Goal: Transaction & Acquisition: Purchase product/service

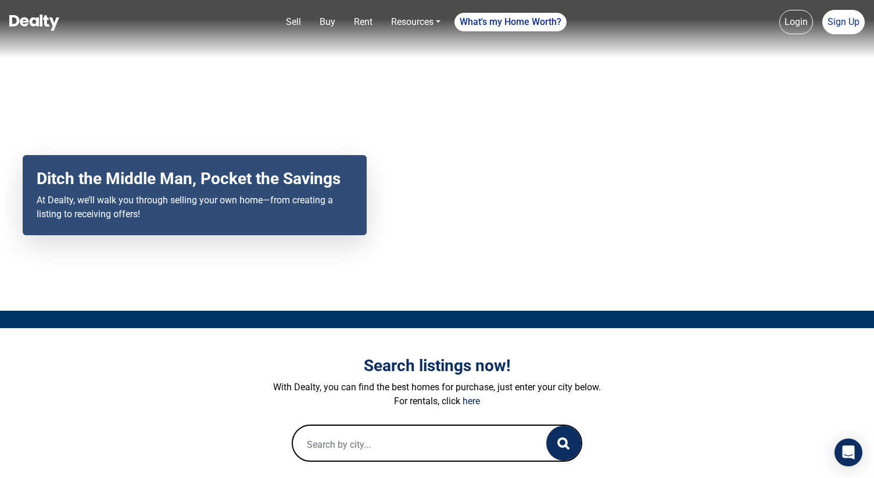
click at [332, 444] on input "text" at bounding box center [408, 444] width 230 height 37
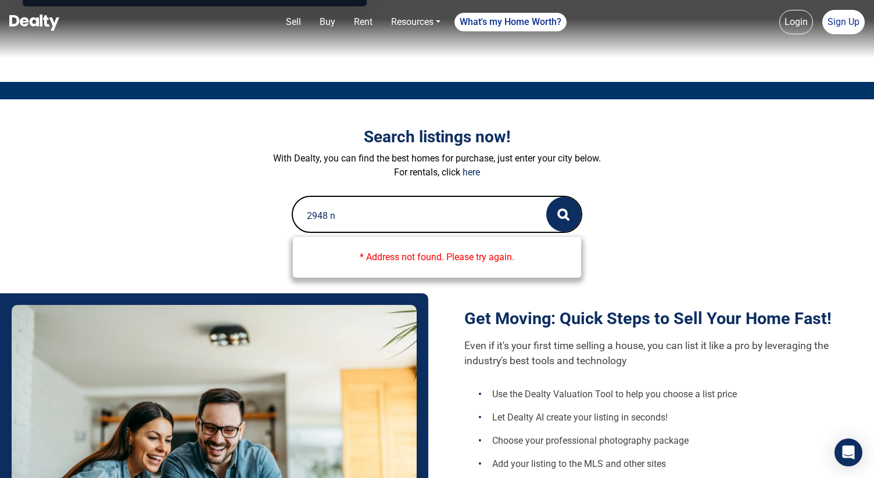
scroll to position [231, 0]
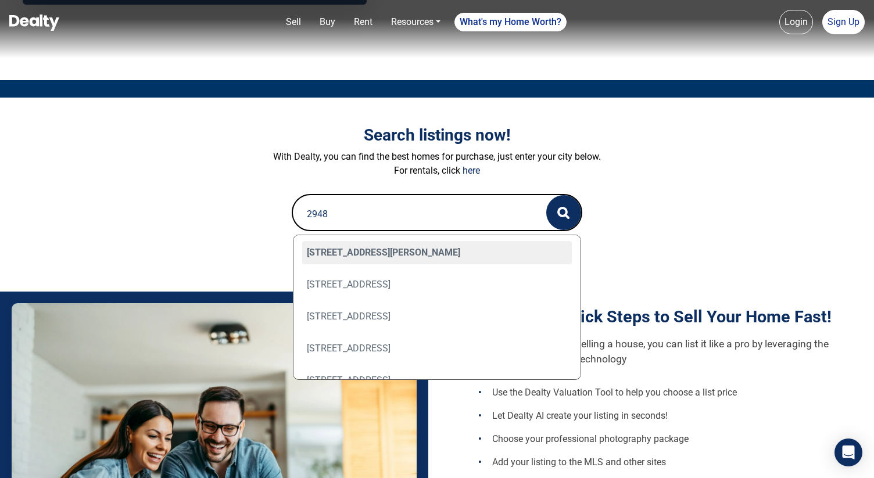
click at [354, 211] on input "2948" at bounding box center [408, 213] width 230 height 37
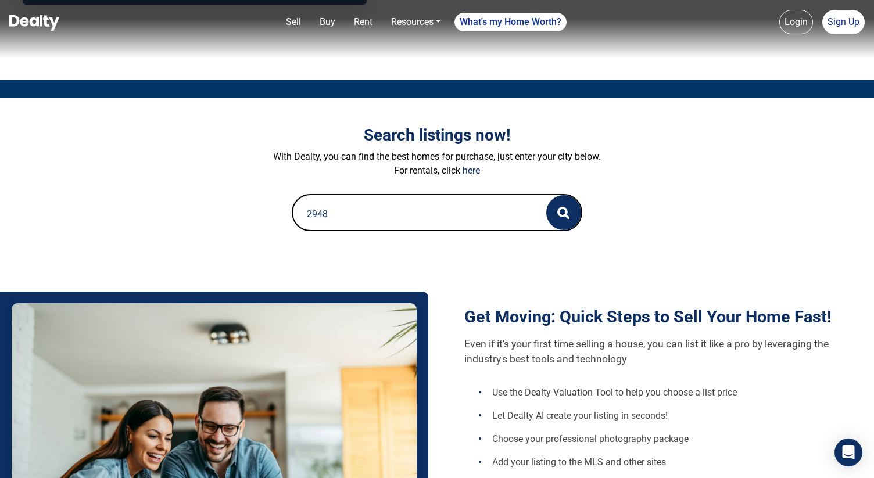
click at [354, 211] on input "2948" at bounding box center [408, 213] width 230 height 37
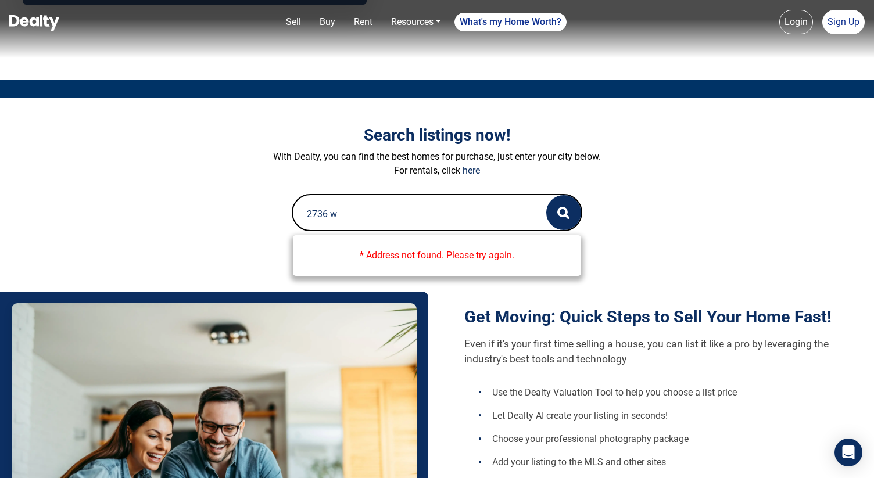
click at [355, 212] on input "2736 w" at bounding box center [408, 213] width 230 height 37
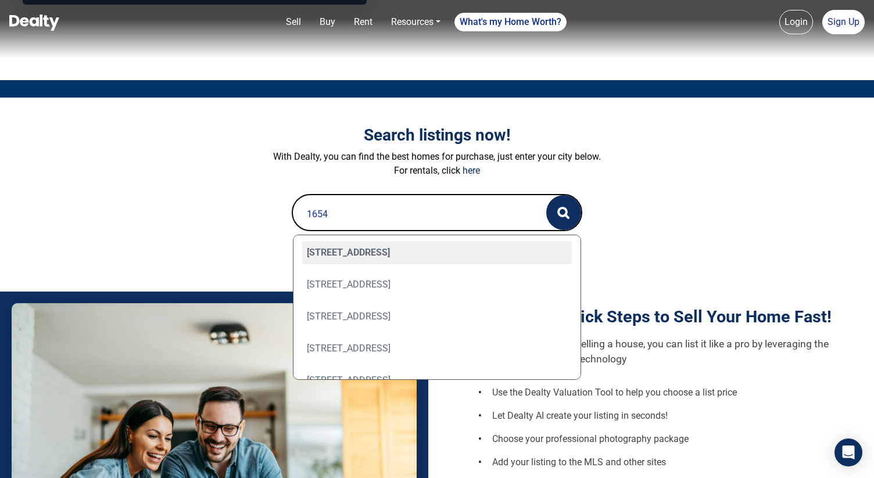
click at [399, 167] on p "For rentals, click here" at bounding box center [436, 171] width 645 height 14
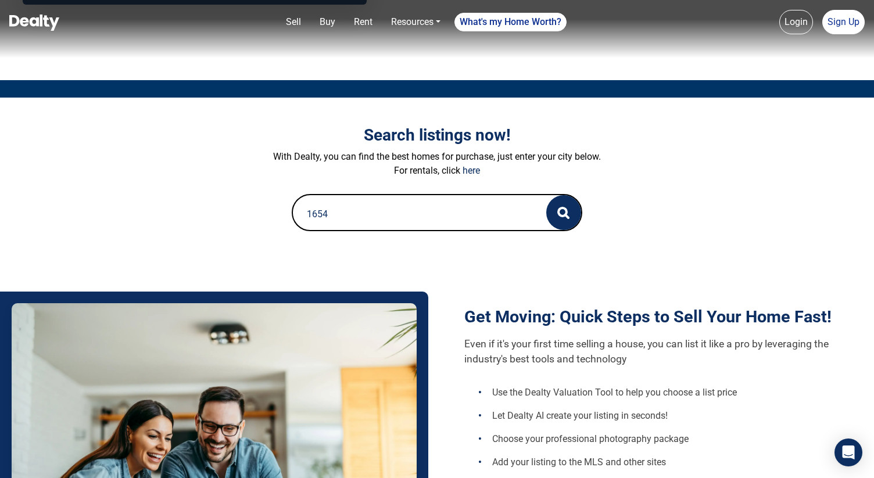
click at [370, 230] on input "1654" at bounding box center [408, 213] width 230 height 37
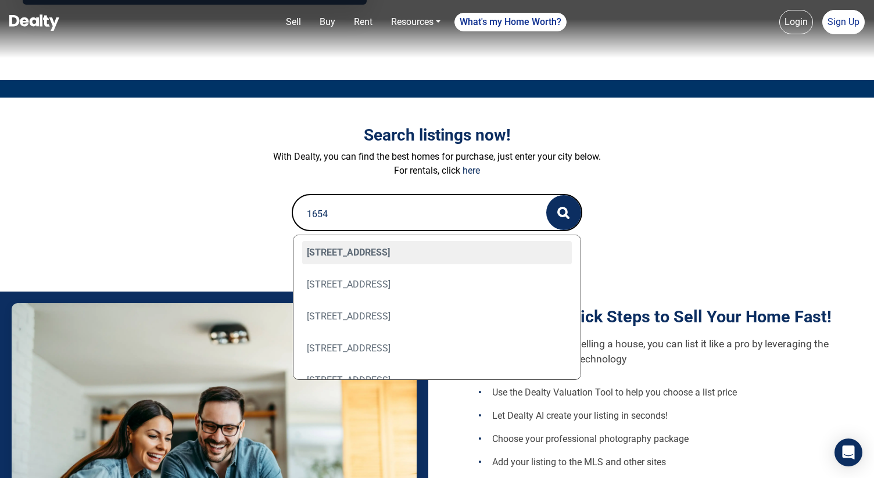
type input "1654"
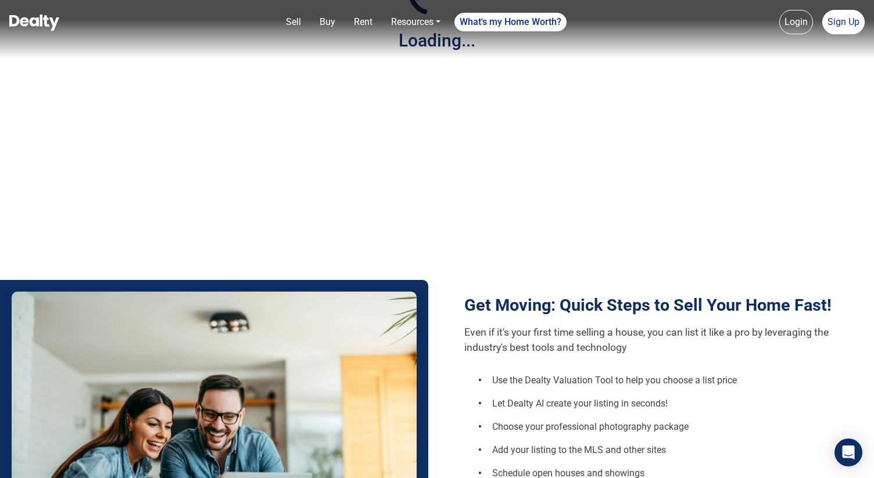
scroll to position [242, 0]
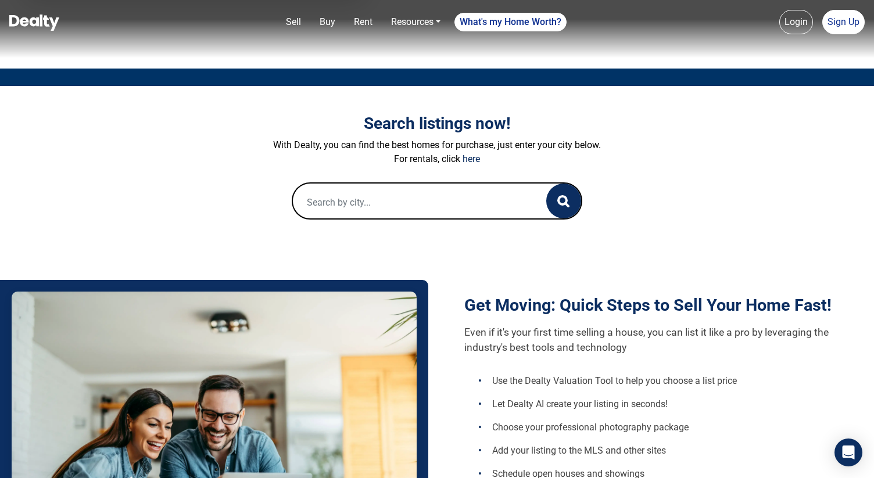
click at [335, 201] on input "text" at bounding box center [408, 202] width 230 height 37
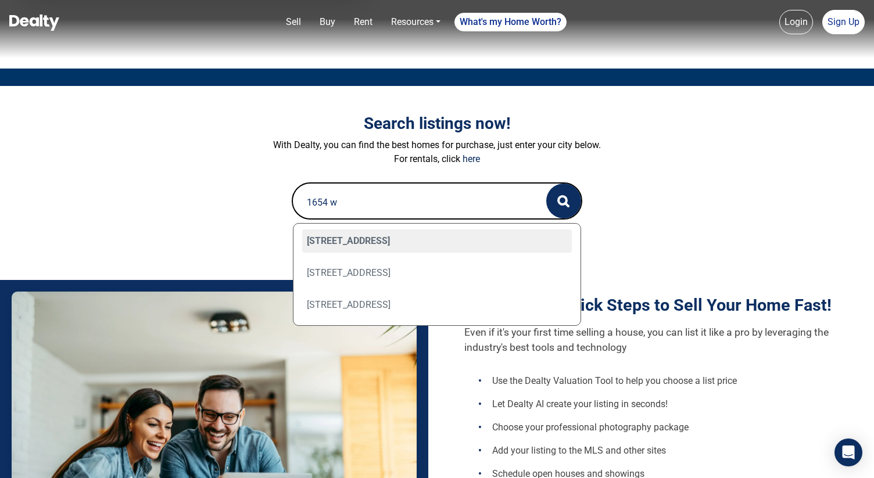
click at [348, 200] on input "1654 w" at bounding box center [408, 202] width 230 height 37
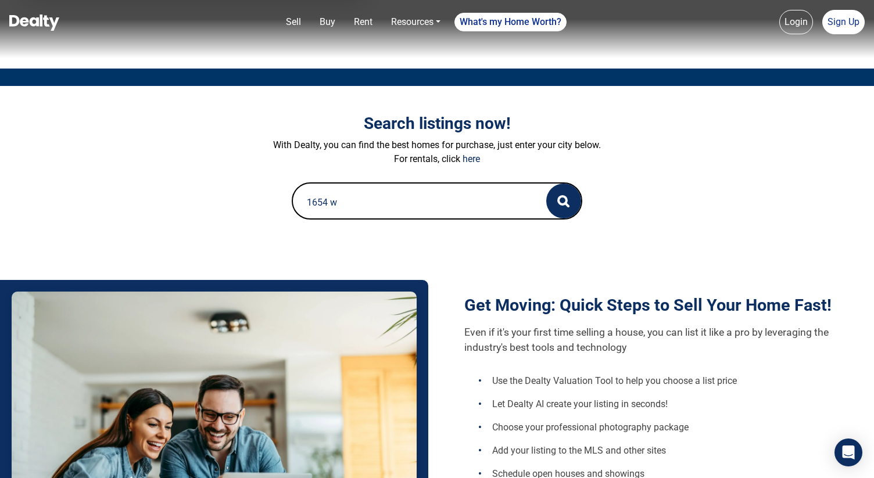
click at [348, 200] on input "1654 w" at bounding box center [408, 202] width 230 height 37
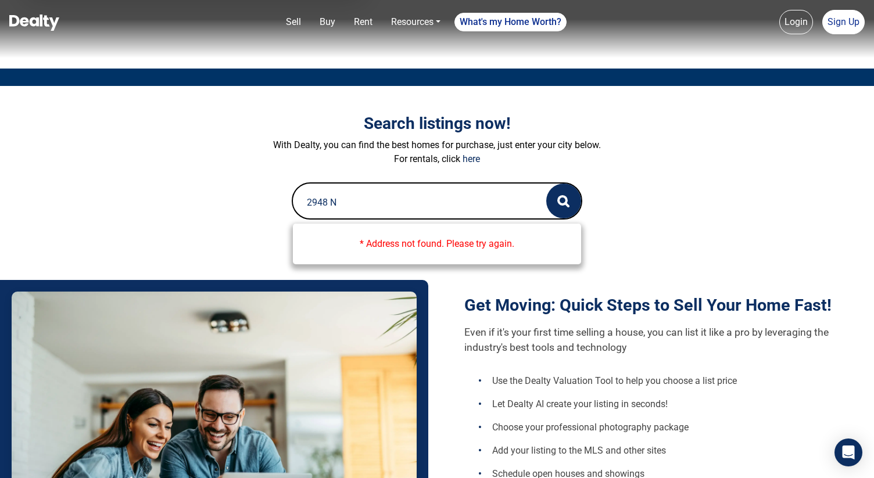
click at [333, 202] on input "2948 N" at bounding box center [408, 202] width 230 height 37
click at [367, 195] on input "2948 N" at bounding box center [408, 202] width 230 height 37
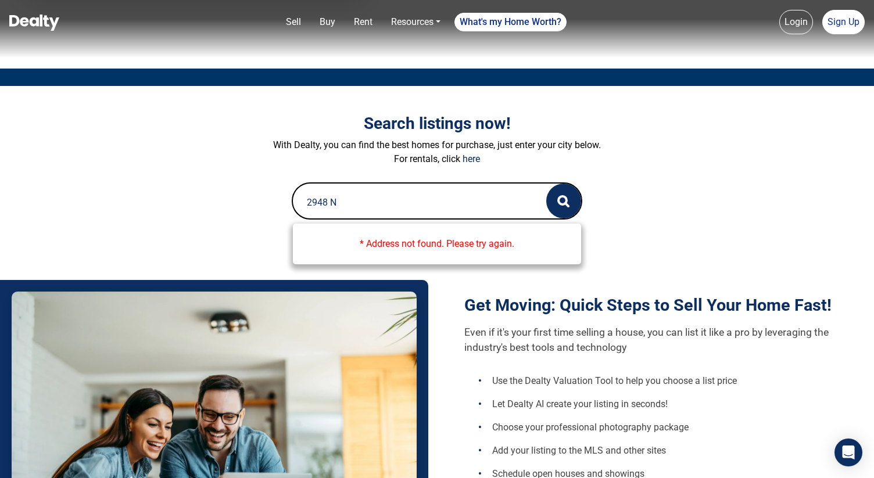
click at [367, 195] on input "2948 N" at bounding box center [408, 202] width 230 height 37
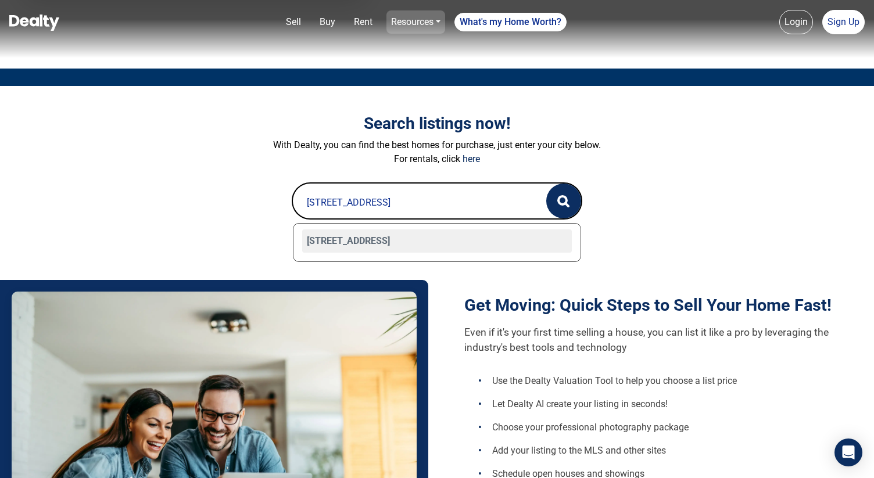
click at [404, 27] on link "Resources" at bounding box center [415, 21] width 59 height 23
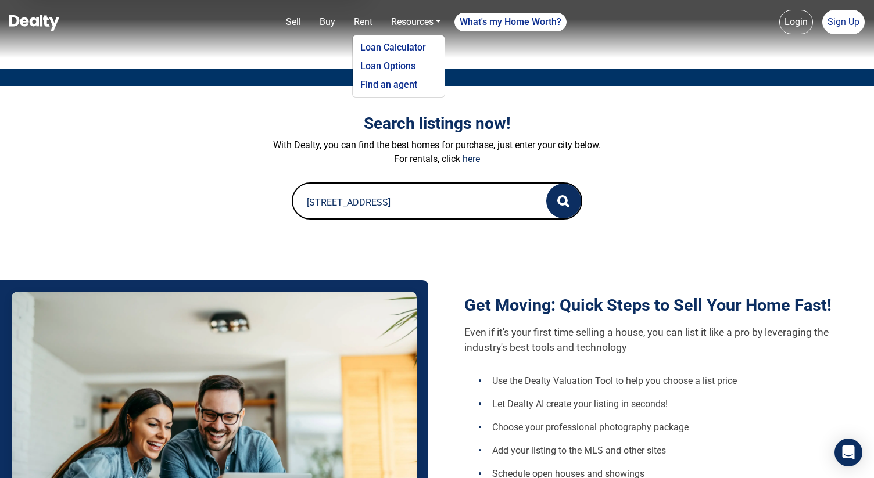
click at [368, 202] on input "801 N madison" at bounding box center [408, 202] width 230 height 37
click at [368, 201] on input "801 N madison" at bounding box center [408, 202] width 230 height 37
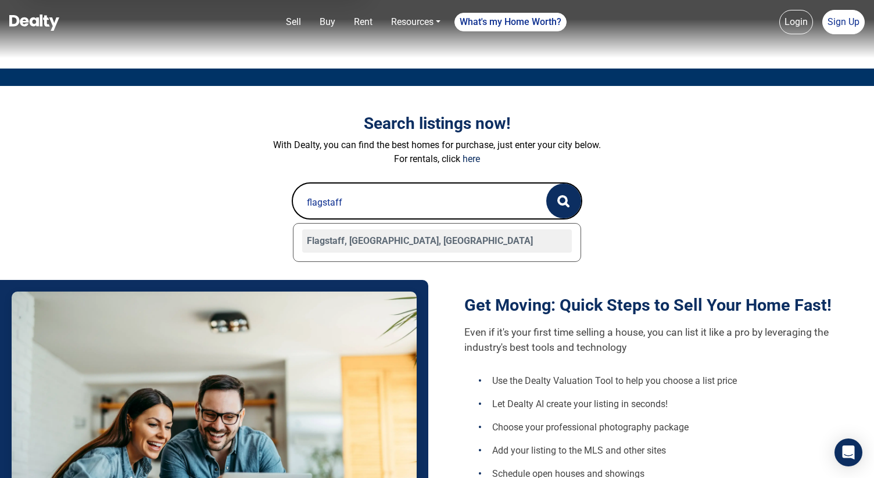
click at [346, 243] on div "Flagstaff, AZ, USA" at bounding box center [437, 241] width 270 height 23
type input "Flagstaff, AZ, USA"
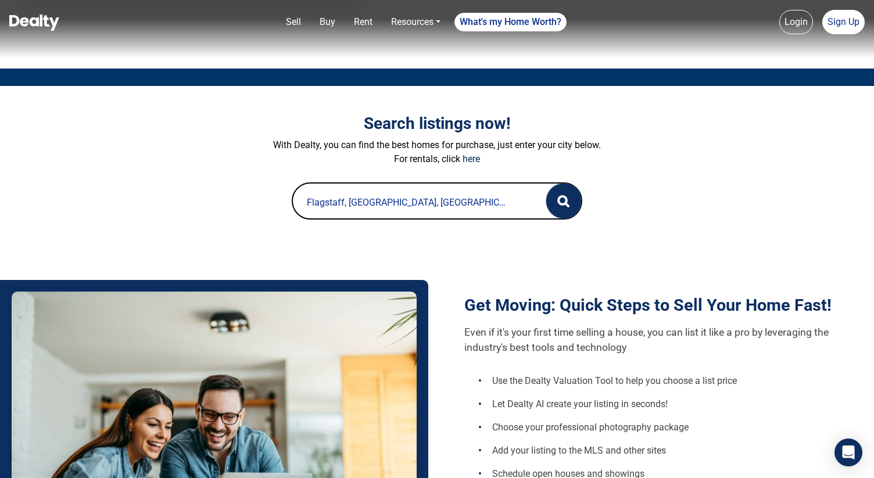
click at [561, 196] on circle "button" at bounding box center [563, 200] width 8 height 8
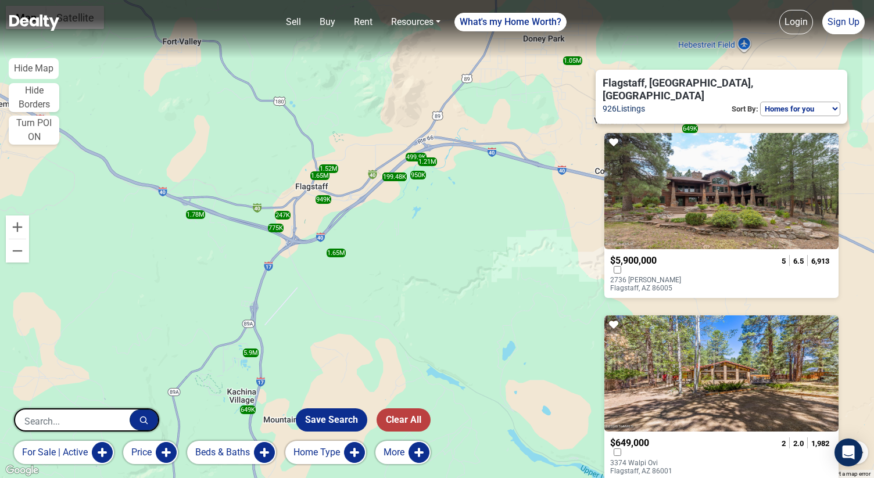
click at [796, 102] on select "Homes for you Price (Low to High) Price (High to Low) Newest" at bounding box center [800, 109] width 80 height 15
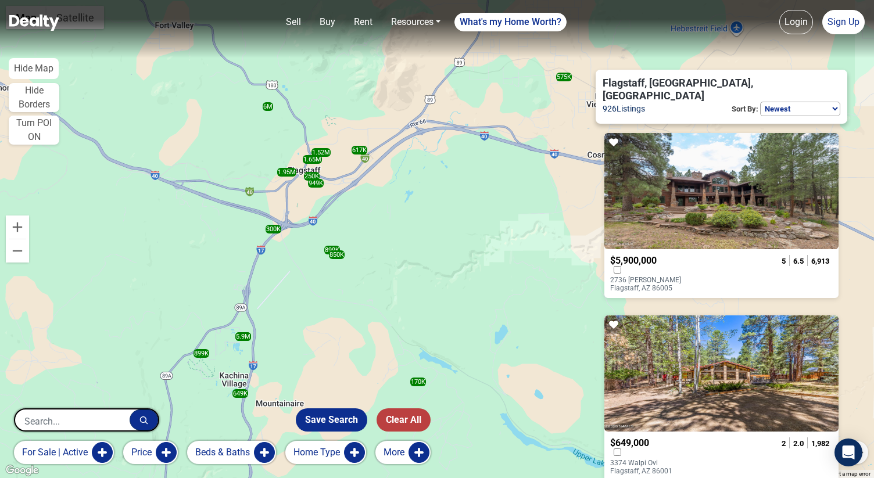
click at [802, 102] on select "Homes for you Price (Low to High) Price (High to Low) Newest" at bounding box center [800, 109] width 80 height 15
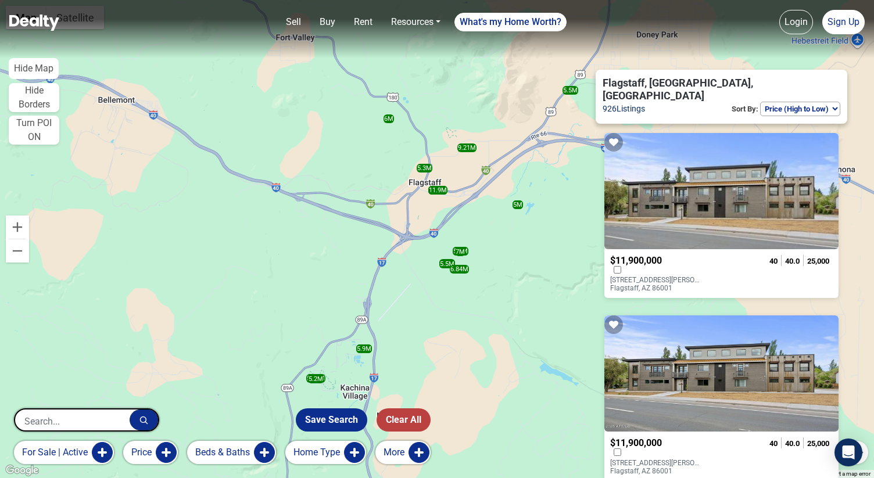
click at [793, 102] on select "Homes for you Price (Low to High) Price (High to Low) Newest" at bounding box center [800, 109] width 80 height 15
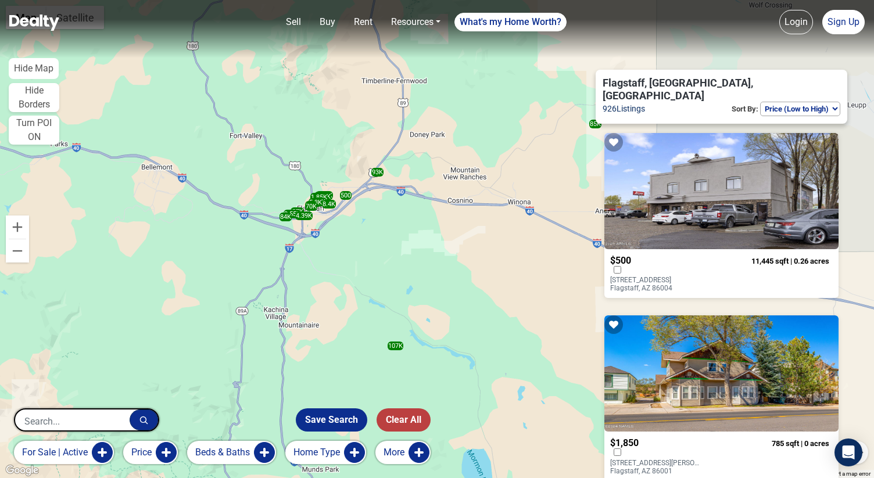
click at [789, 102] on select "Homes for you Price (Low to High) Price (High to Low) Newest" at bounding box center [800, 109] width 80 height 15
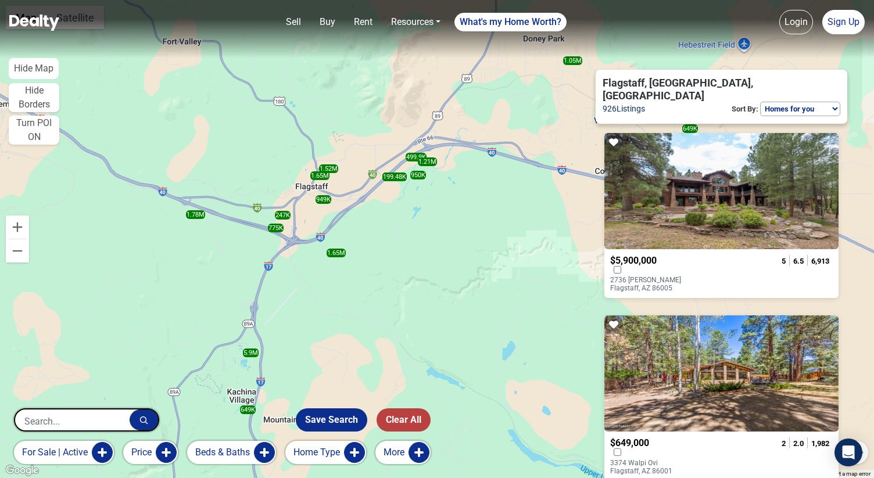
click at [781, 102] on select "Homes for you Price (Low to High) Price (High to Low) Newest" at bounding box center [800, 109] width 80 height 15
select select "newest"
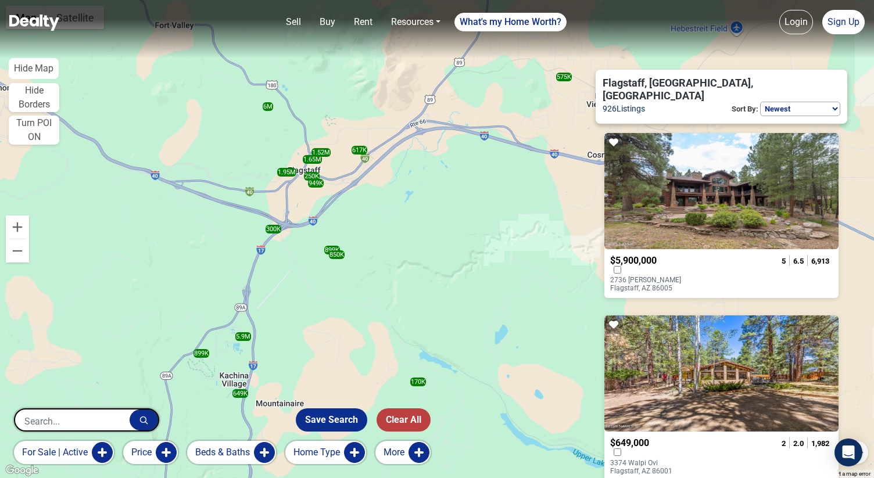
click at [335, 460] on button "Home Type" at bounding box center [325, 452] width 81 height 23
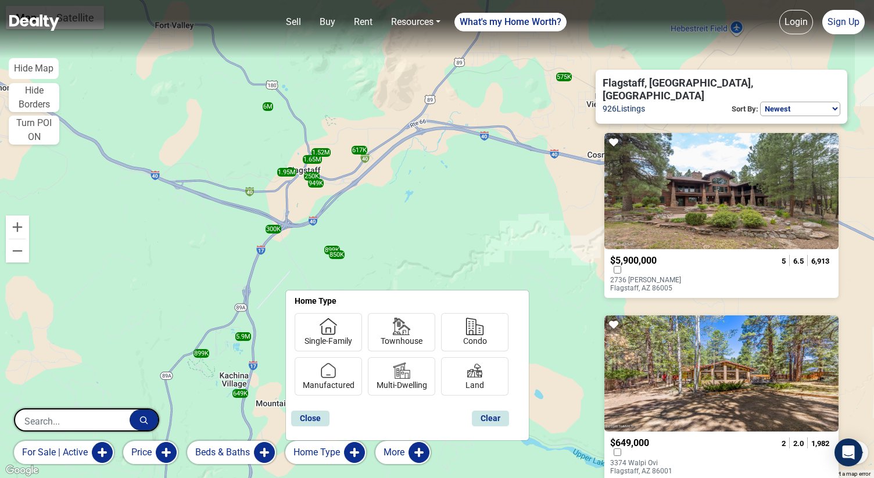
click at [409, 452] on button "More" at bounding box center [402, 452] width 55 height 23
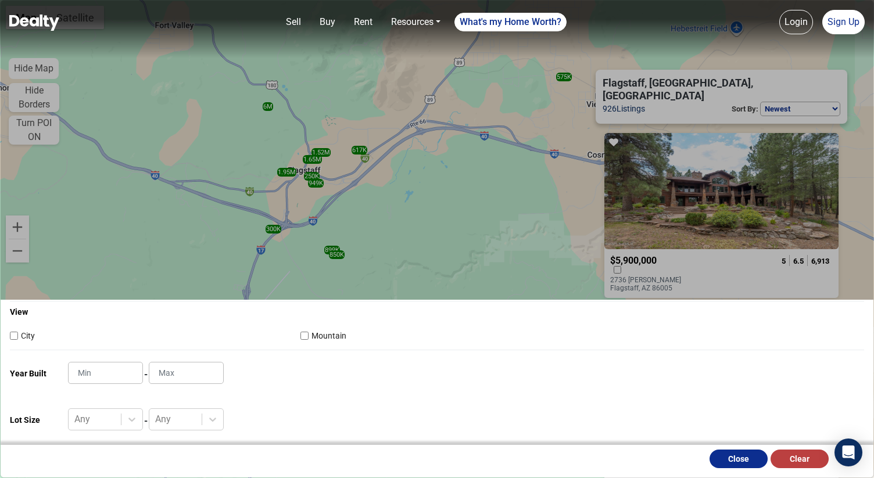
scroll to position [392, 0]
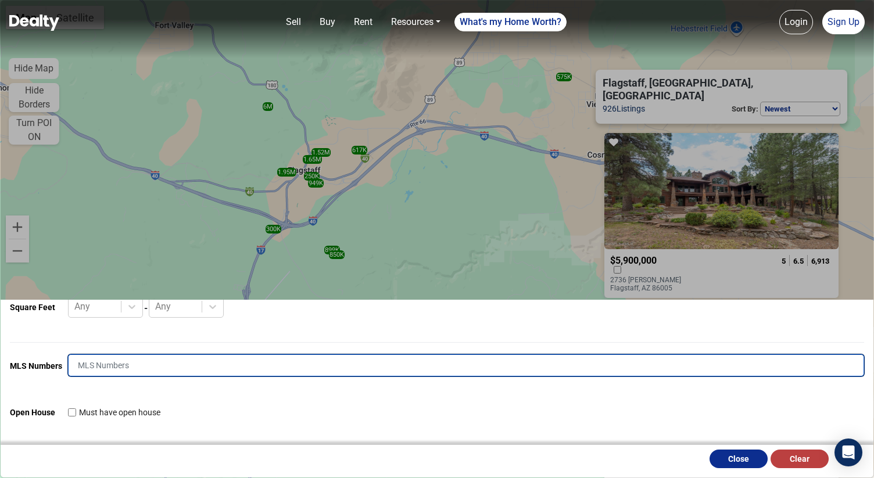
click at [178, 368] on input "text" at bounding box center [466, 366] width 796 height 22
type input "201115"
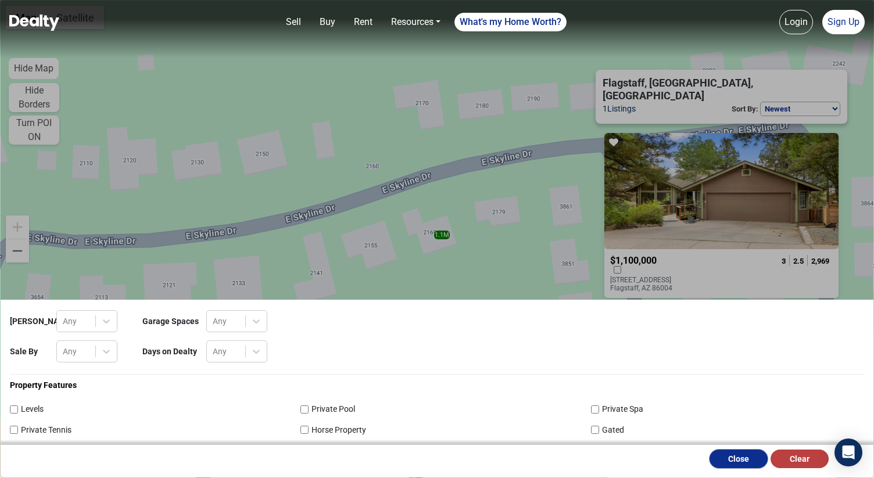
click at [720, 457] on button "Close" at bounding box center [739, 459] width 58 height 19
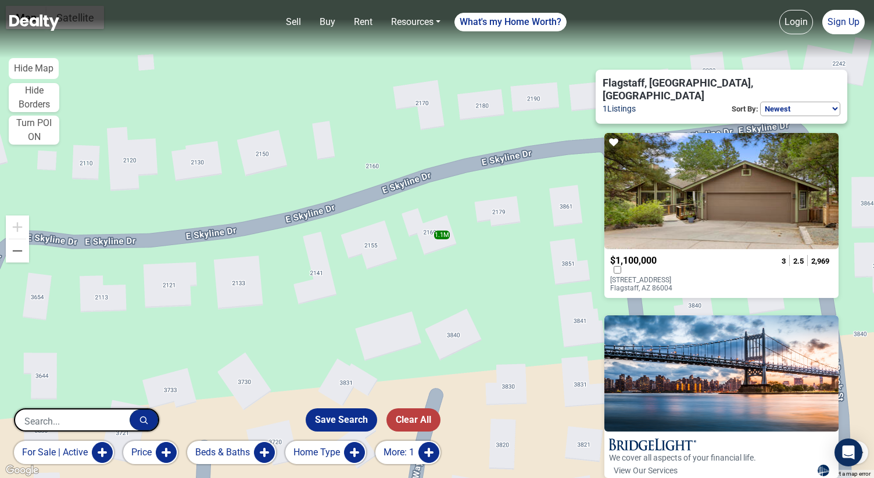
click at [416, 454] on button "More: 1" at bounding box center [407, 452] width 65 height 23
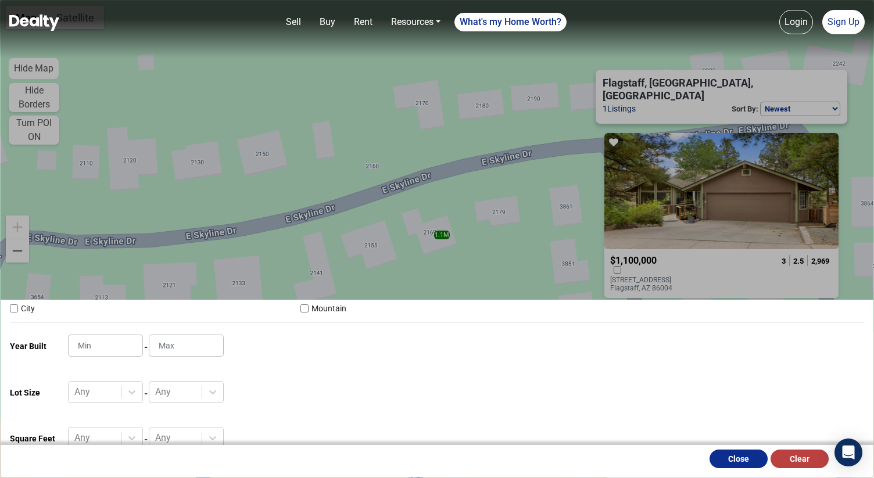
scroll to position [392, 0]
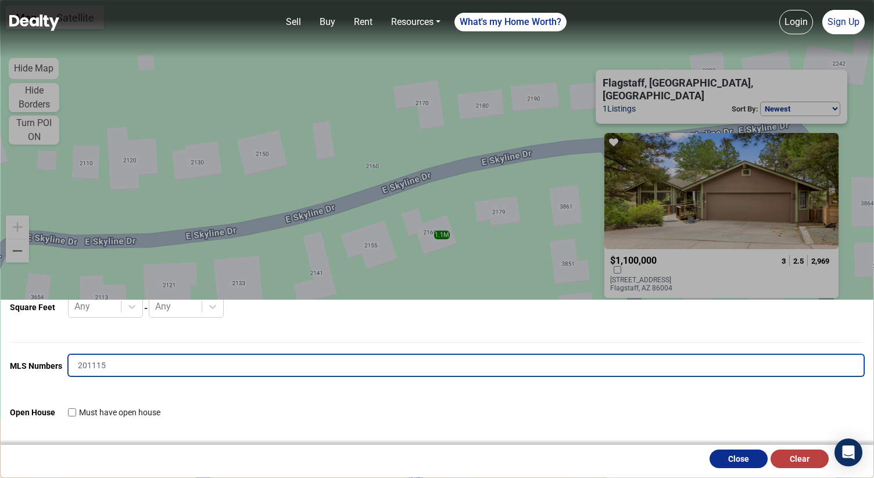
click at [157, 366] on input "201115" at bounding box center [466, 366] width 796 height 22
type input "201792"
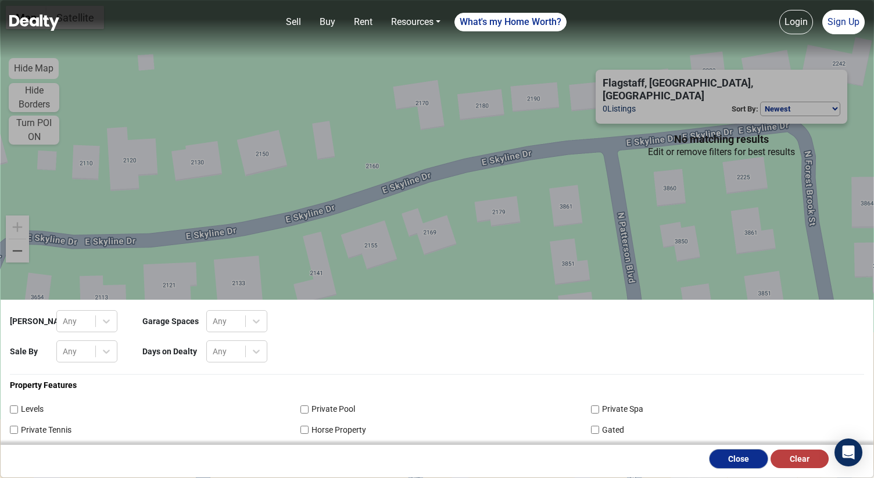
click at [735, 457] on button "Close" at bounding box center [739, 459] width 58 height 19
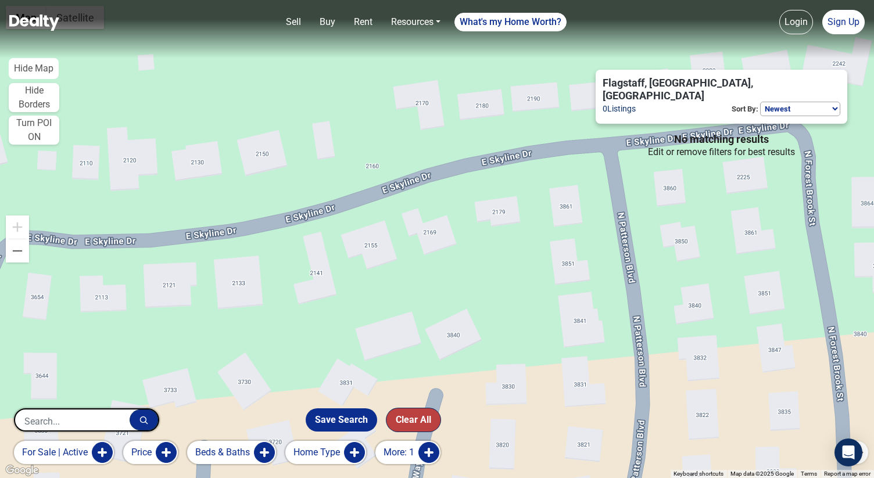
click at [411, 416] on button "Clear All" at bounding box center [413, 420] width 54 height 23
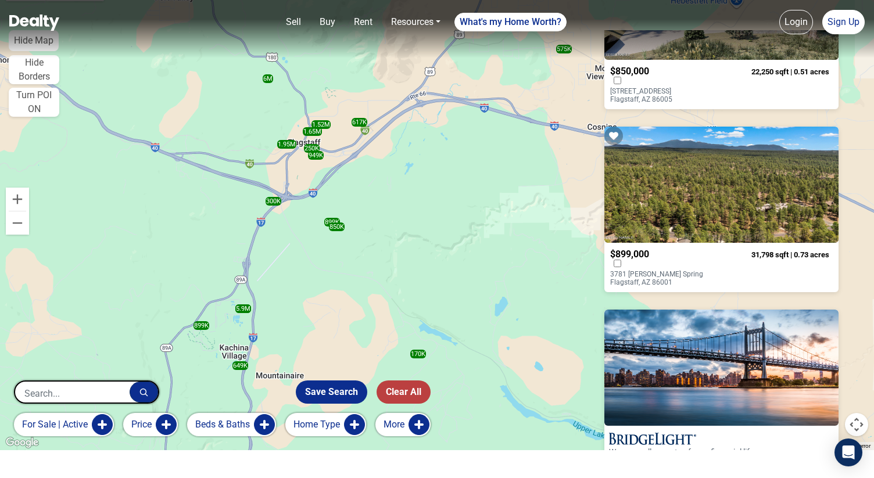
scroll to position [3265, 0]
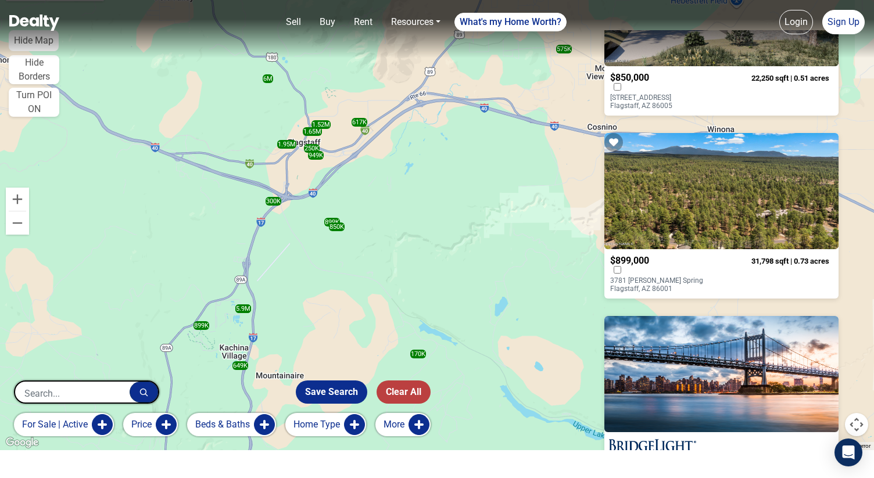
click at [646, 277] on p "3781 Griffiths Spring Flagstaff, AZ 86001" at bounding box center [657, 285] width 94 height 16
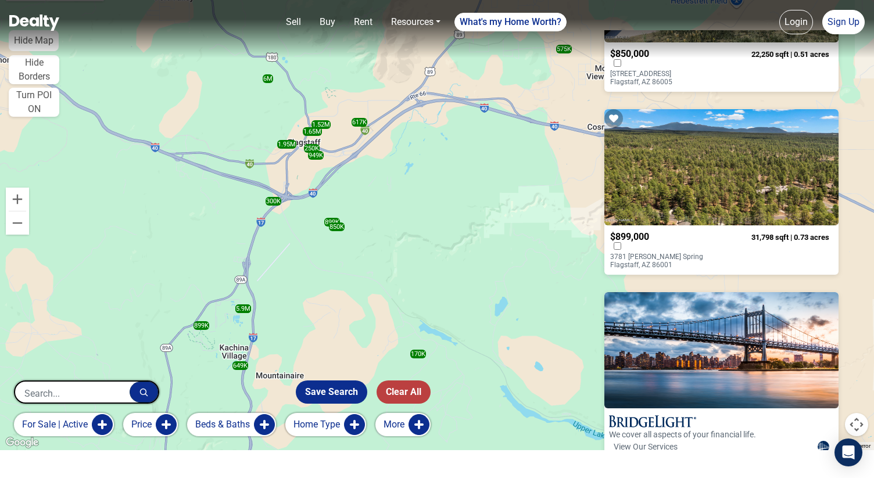
scroll to position [3336, 0]
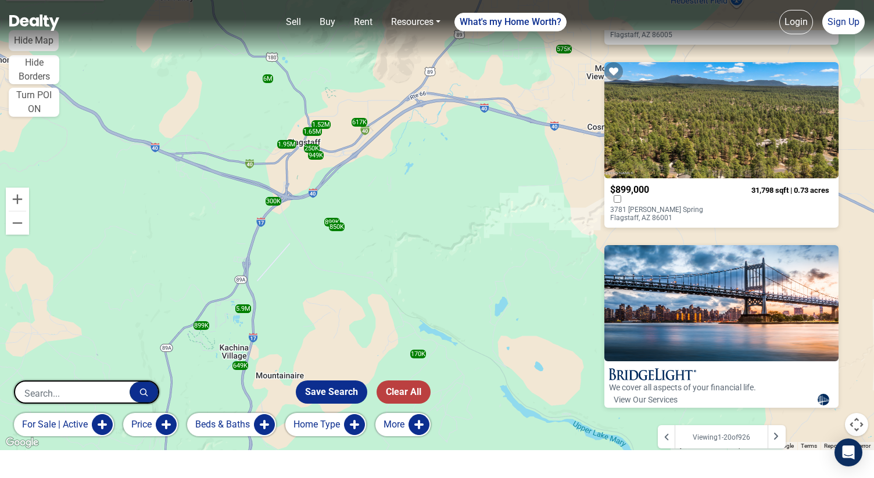
click at [773, 432] on icon at bounding box center [776, 436] width 6 height 9
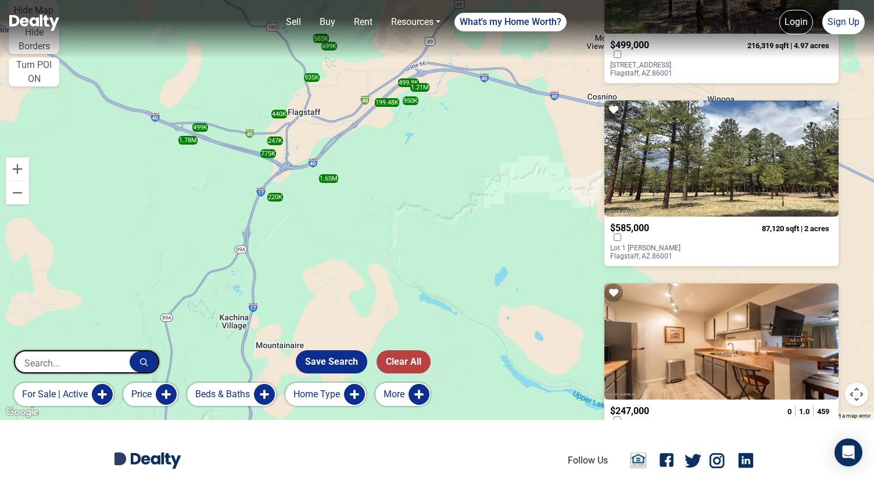
scroll to position [1276, 0]
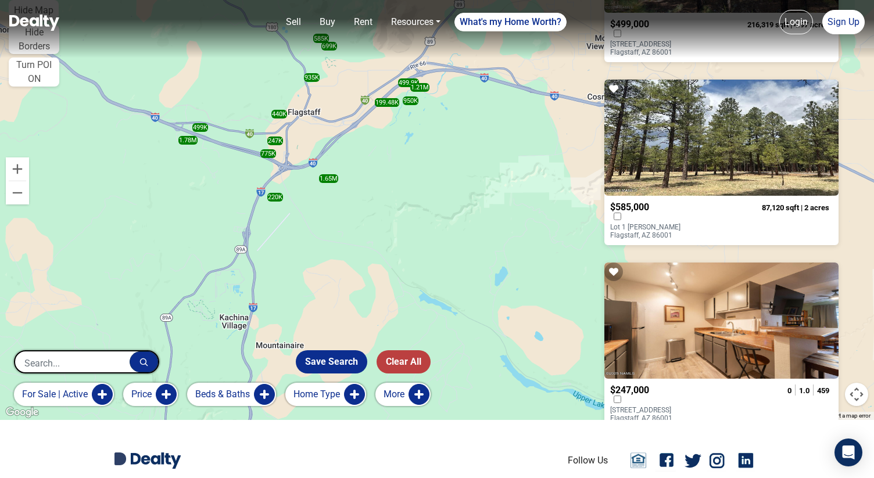
click at [690, 223] on p "Lot 1 Hattie Greene Flagstaff, AZ 86001" at bounding box center [657, 231] width 94 height 16
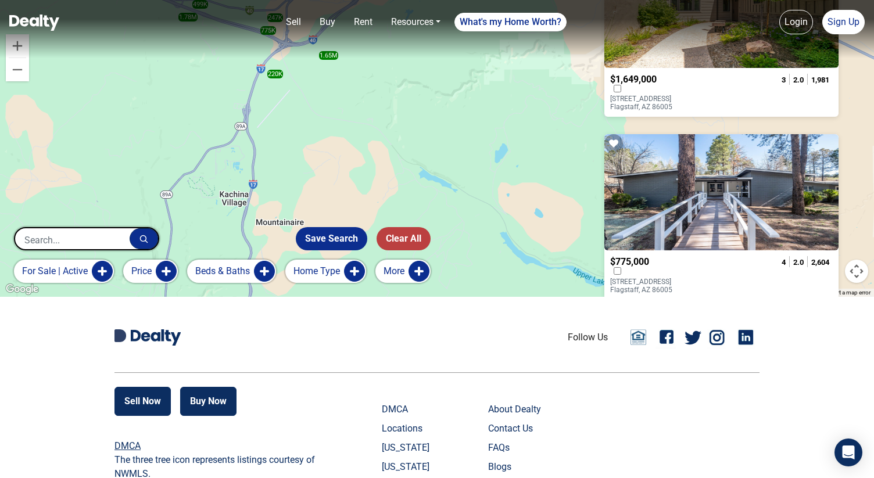
scroll to position [213, 0]
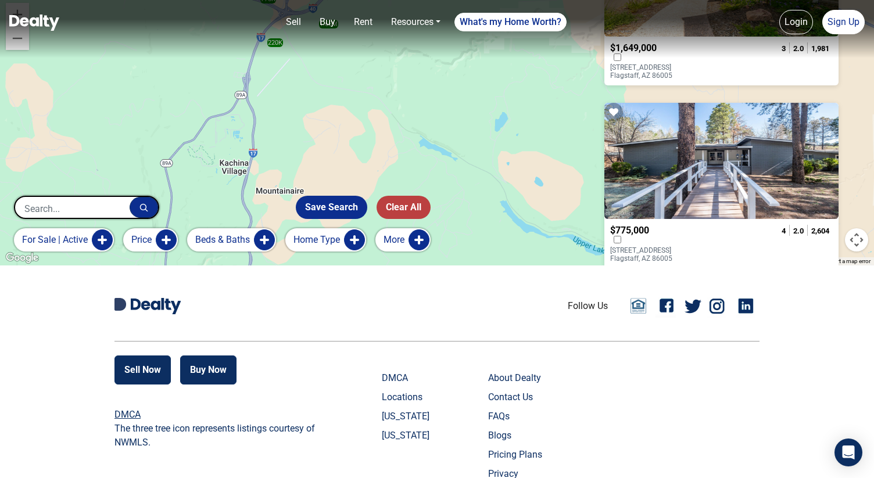
click at [399, 239] on button "More" at bounding box center [402, 239] width 55 height 23
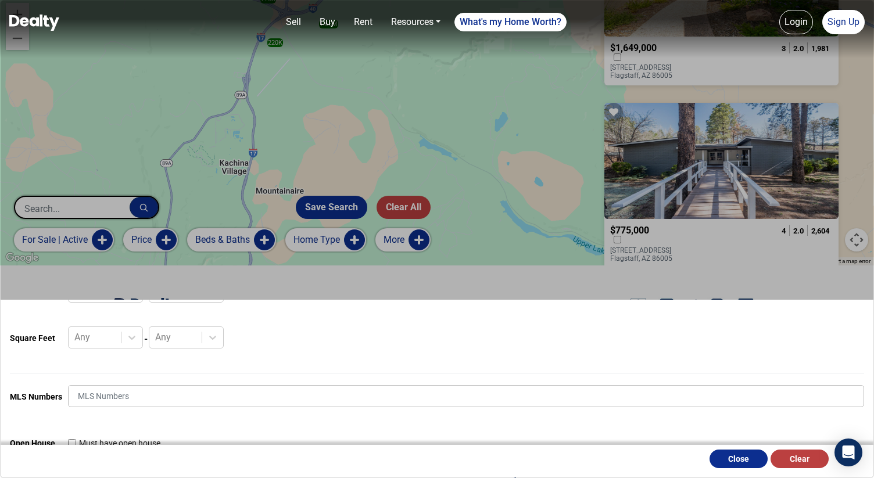
scroll to position [368, 0]
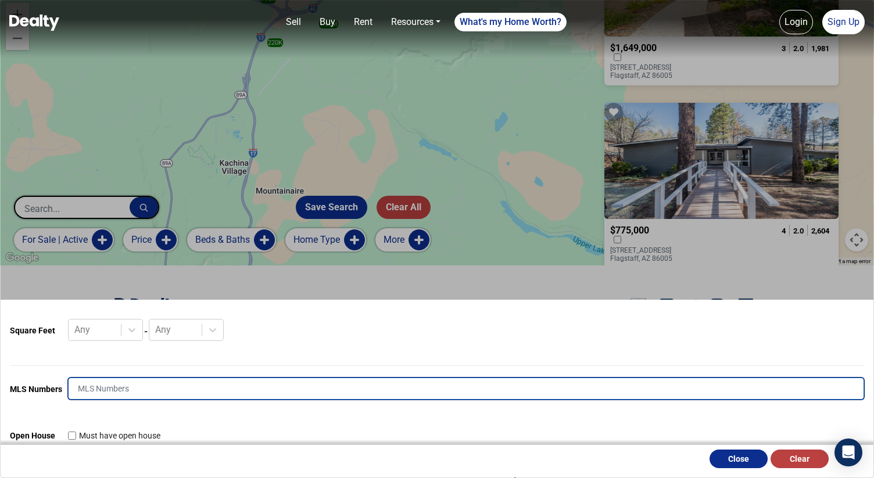
click at [228, 395] on input "text" at bounding box center [466, 389] width 796 height 22
type input "201115"
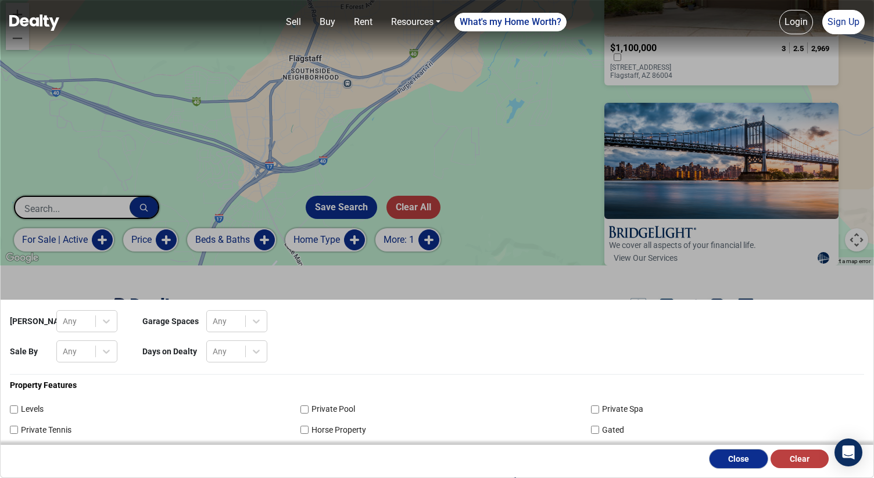
click at [735, 459] on button "Close" at bounding box center [739, 459] width 58 height 19
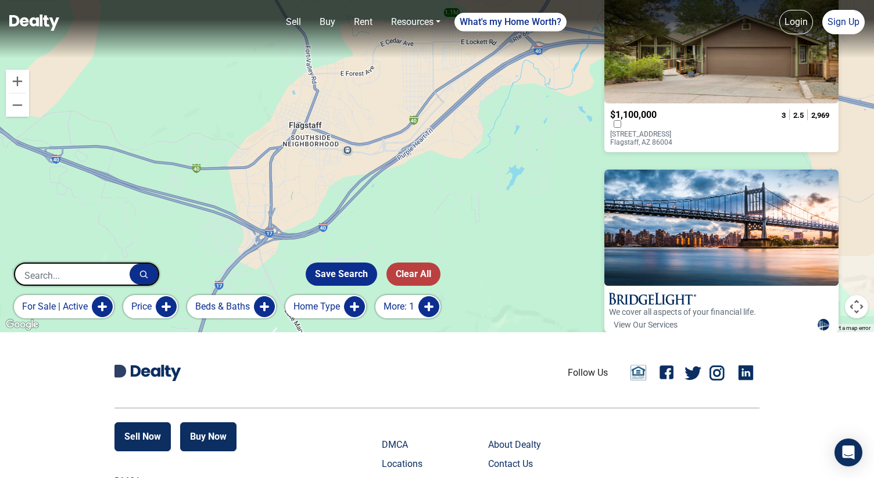
scroll to position [132, 0]
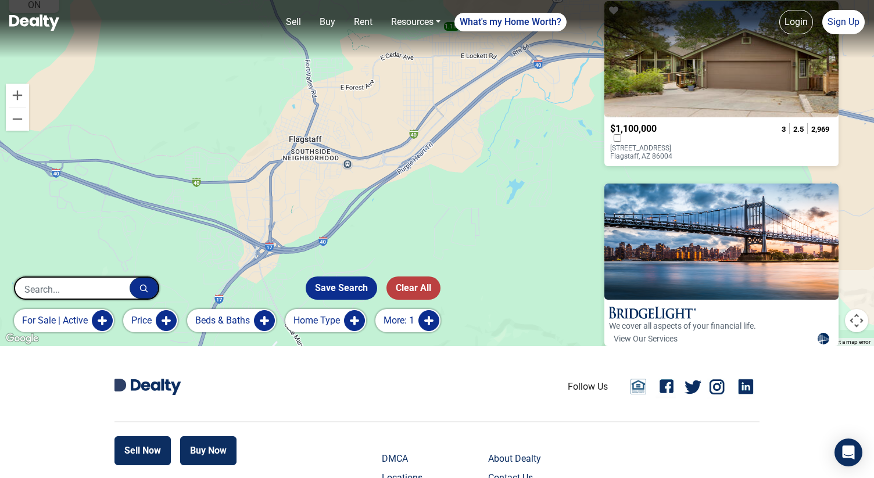
click at [704, 144] on p "2169 E Skyline Drive Flagstaff, AZ 86004" at bounding box center [657, 152] width 94 height 16
click at [413, 316] on button "More: 1" at bounding box center [407, 320] width 65 height 23
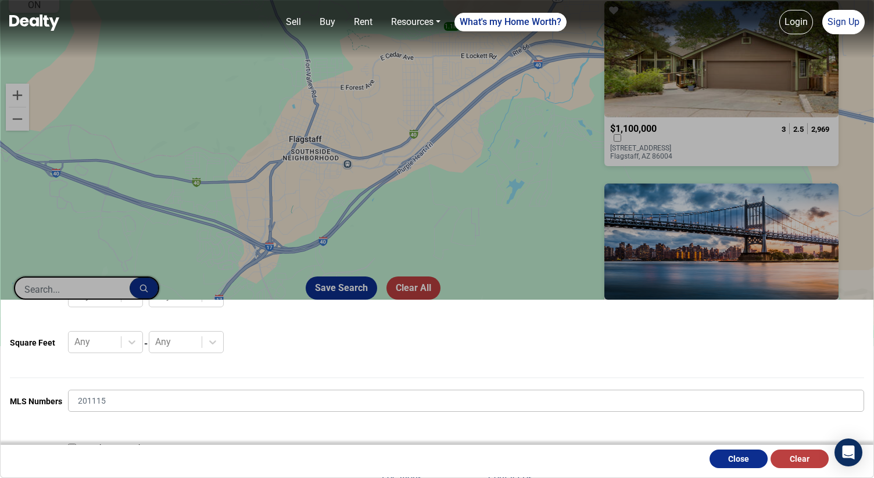
scroll to position [367, 0]
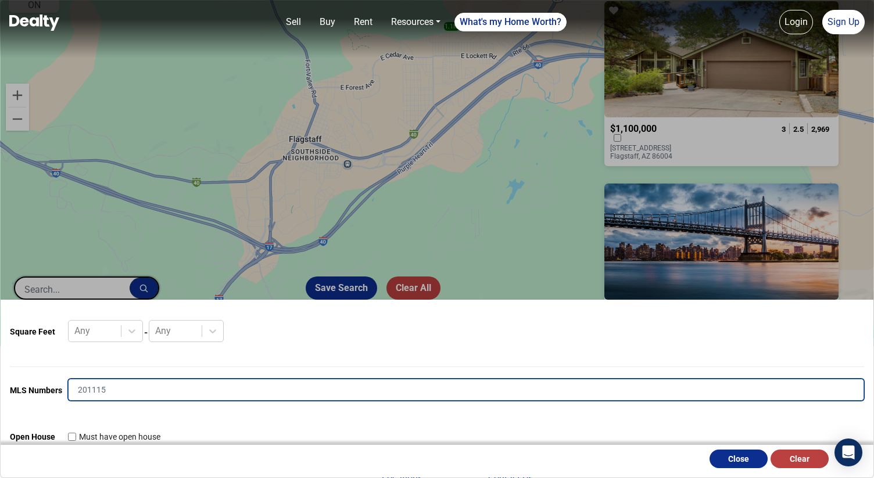
click at [174, 394] on input "201115" at bounding box center [466, 390] width 796 height 22
paste input "200589"
type input "200589"
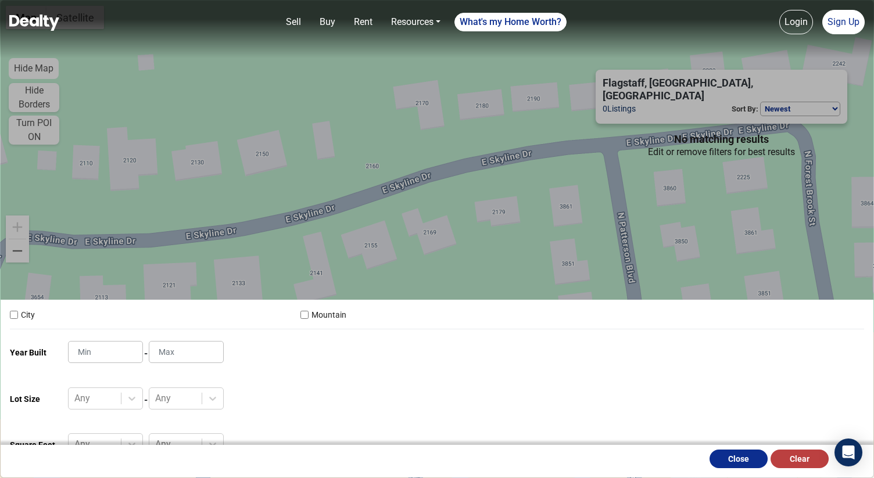
scroll to position [392, 0]
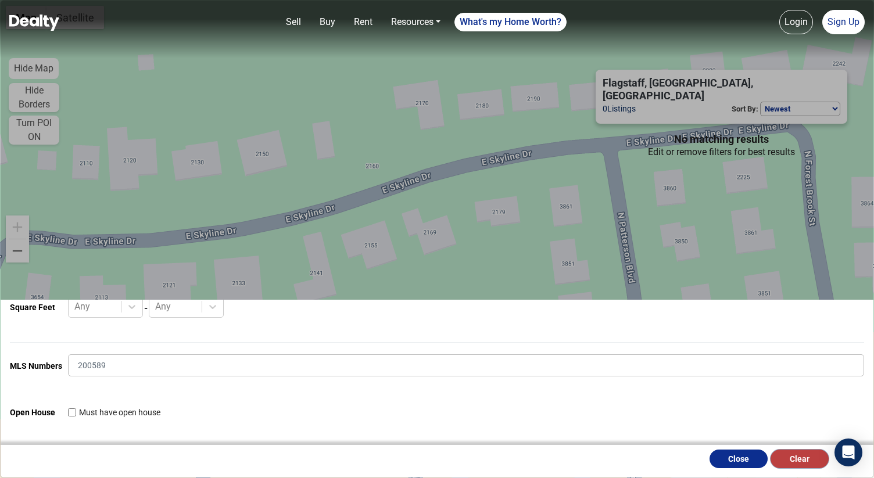
click at [798, 460] on button "Clear" at bounding box center [800, 459] width 58 height 19
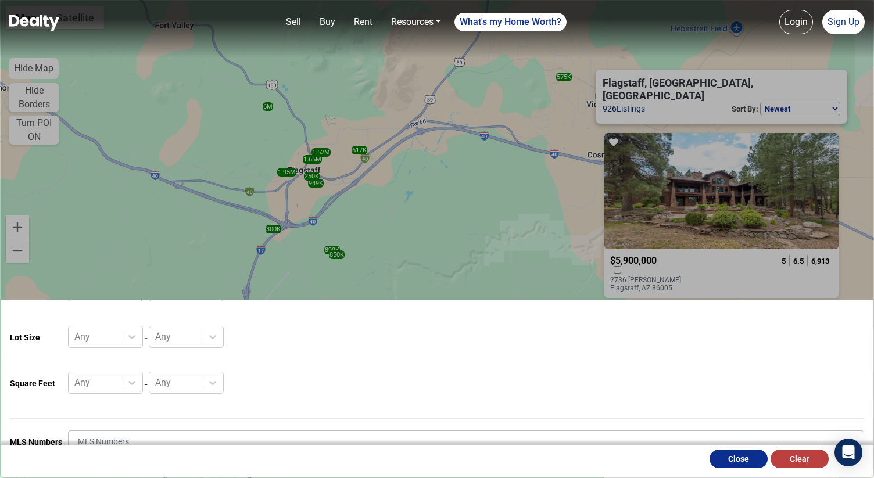
scroll to position [392, 0]
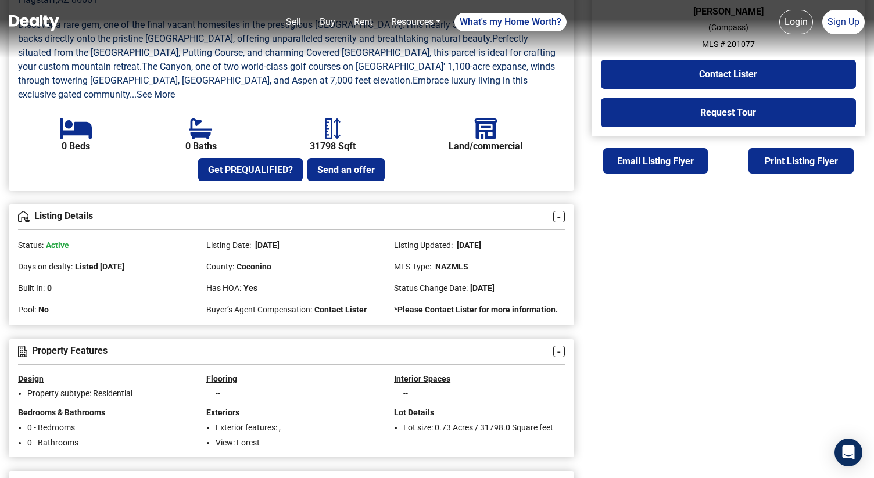
scroll to position [400, 0]
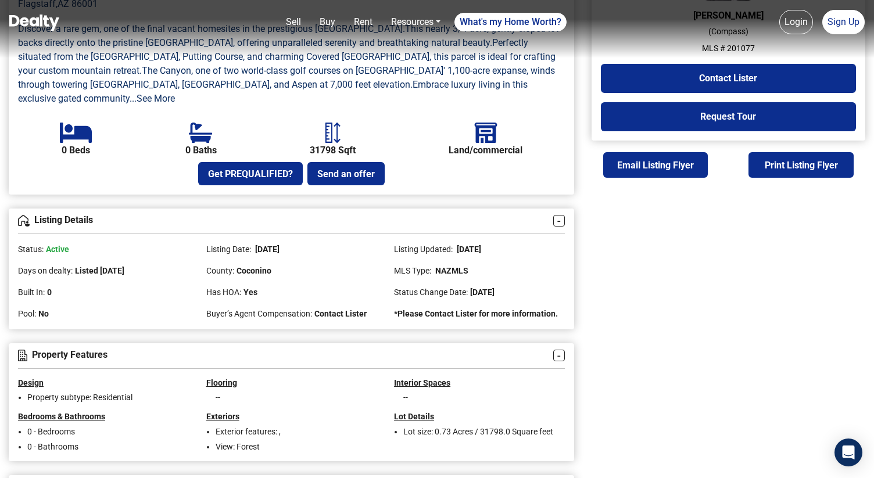
click at [495, 288] on span "June 13, 2025" at bounding box center [482, 292] width 24 height 9
click at [475, 256] on div "MLS Type: NAZMLS" at bounding box center [479, 267] width 171 height 22
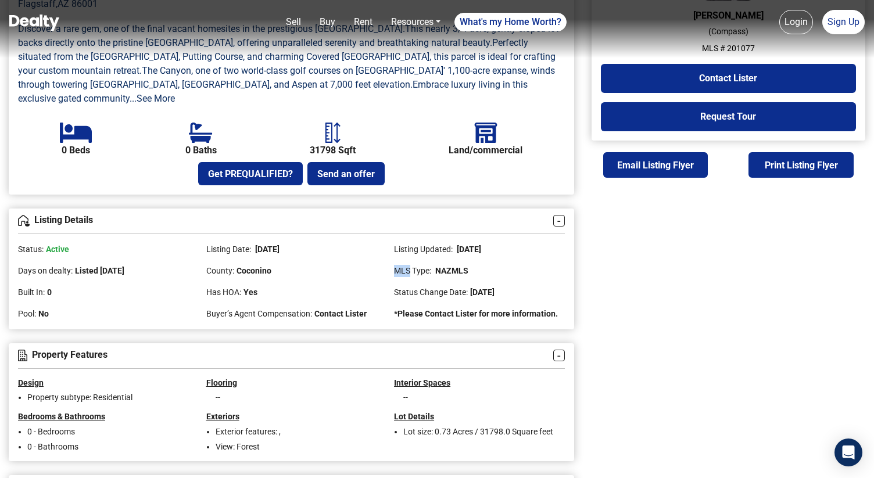
click at [475, 256] on div "MLS Type: NAZMLS" at bounding box center [479, 267] width 171 height 22
click at [475, 245] on span "07/11/2025" at bounding box center [468, 249] width 26 height 9
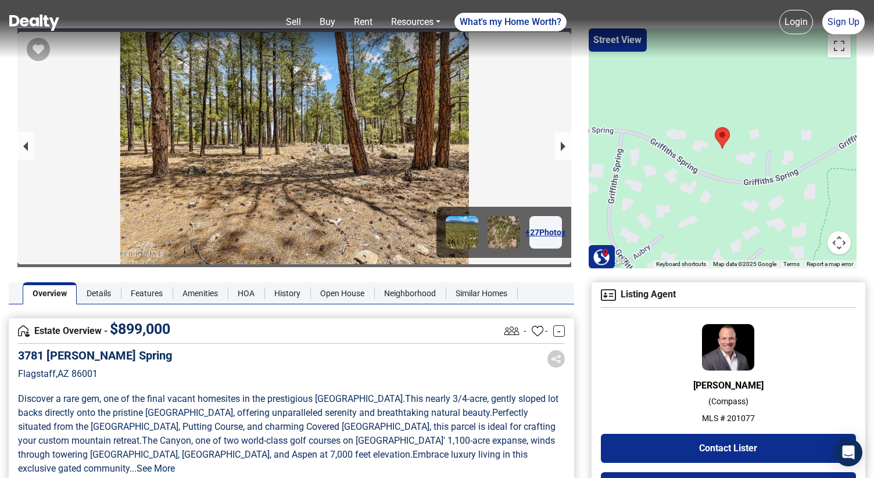
scroll to position [0, 0]
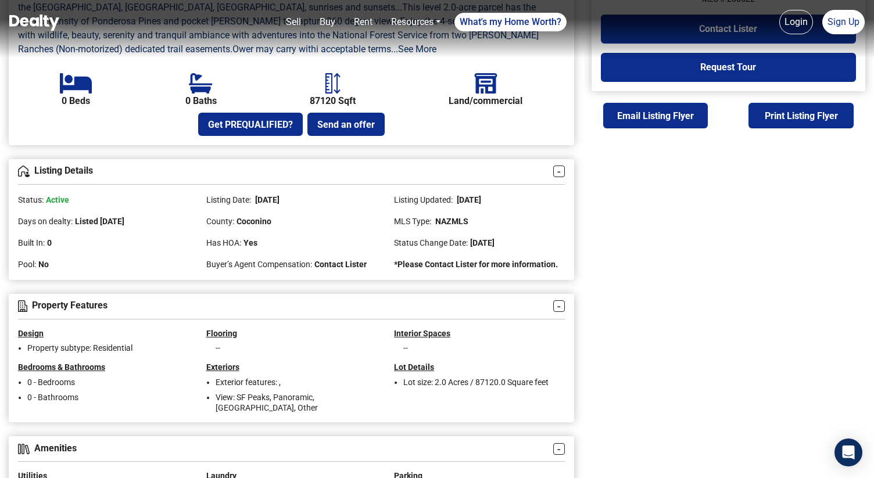
scroll to position [531, 0]
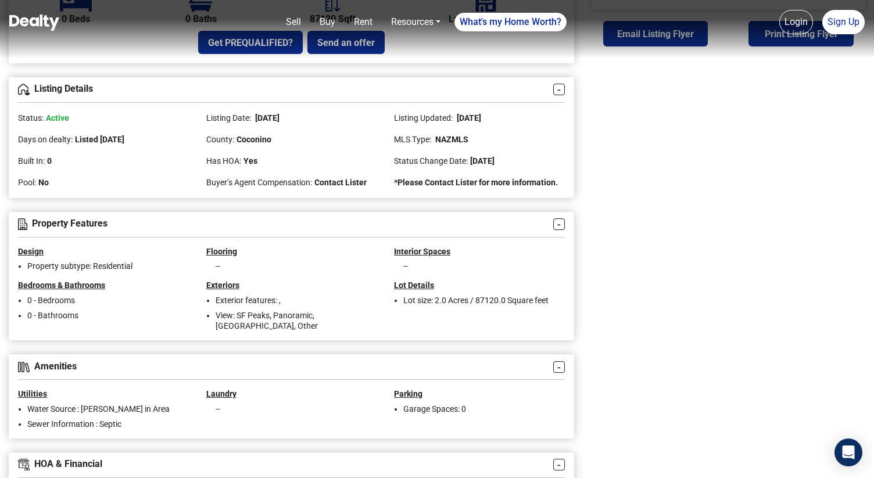
click at [495, 159] on span "[DATE]" at bounding box center [482, 160] width 24 height 9
click at [495, 159] on span "July 15, 2025" at bounding box center [482, 160] width 24 height 9
click at [470, 123] on div "Listing Updated: 07/16/2025" at bounding box center [479, 114] width 171 height 22
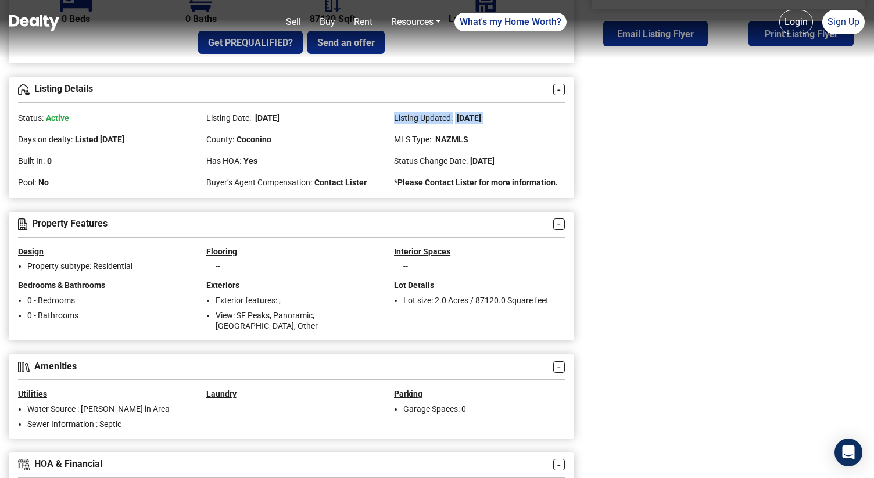
click at [470, 123] on div "Listing Updated: 07/16/2025" at bounding box center [479, 114] width 171 height 22
click at [470, 120] on span "07/16/2025" at bounding box center [468, 117] width 26 height 9
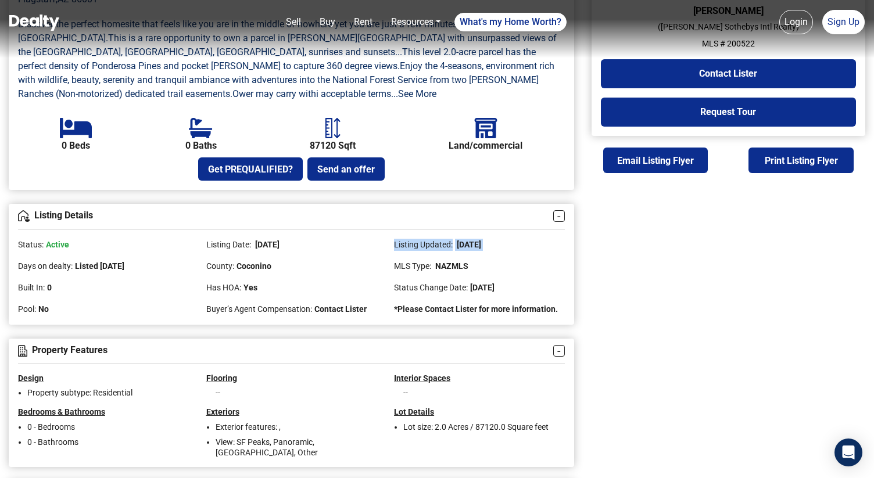
scroll to position [396, 0]
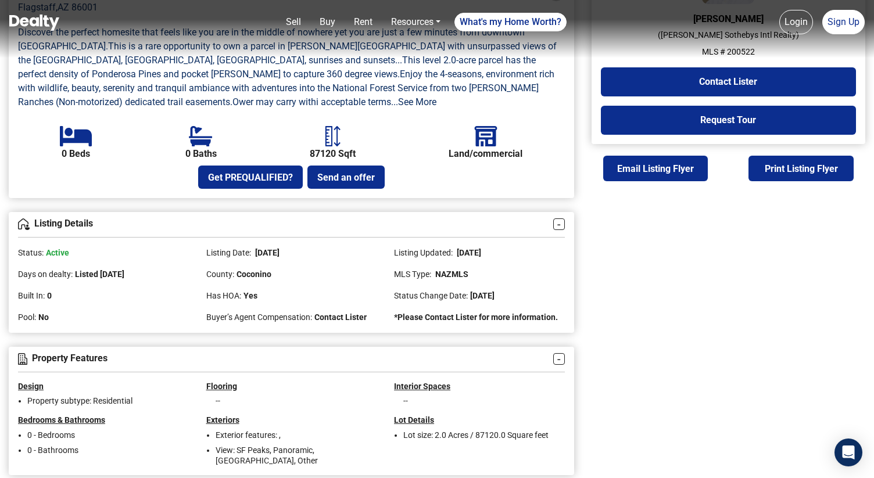
click at [468, 297] on div "Status Change Date: July 15, 2025" at bounding box center [479, 292] width 171 height 22
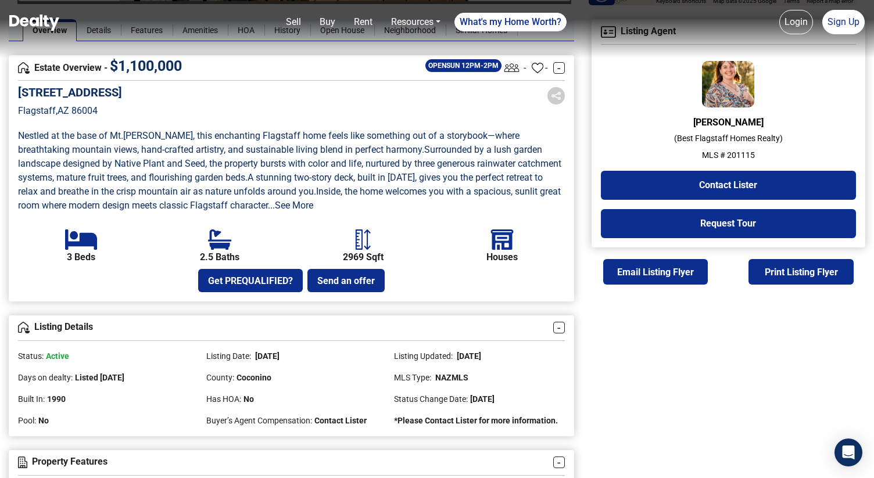
scroll to position [292, 0]
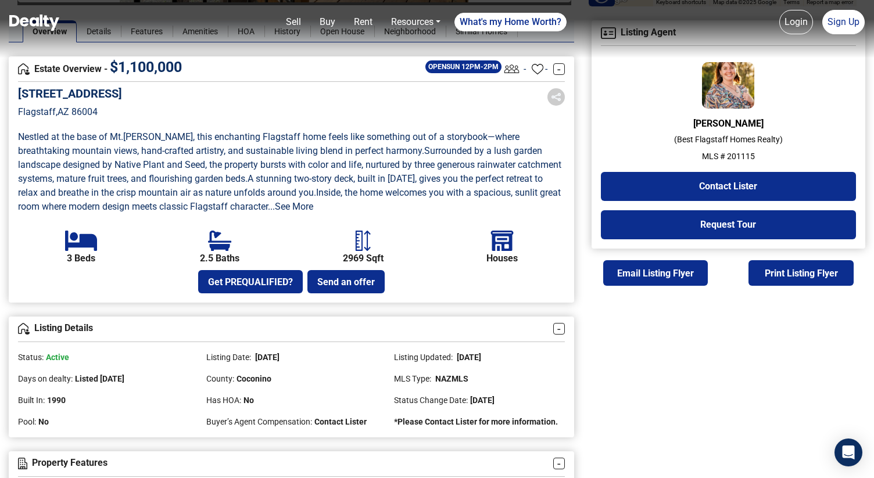
click at [280, 362] on span "[DATE]" at bounding box center [266, 357] width 26 height 9
click at [280, 362] on span "06/13/2025" at bounding box center [266, 357] width 26 height 9
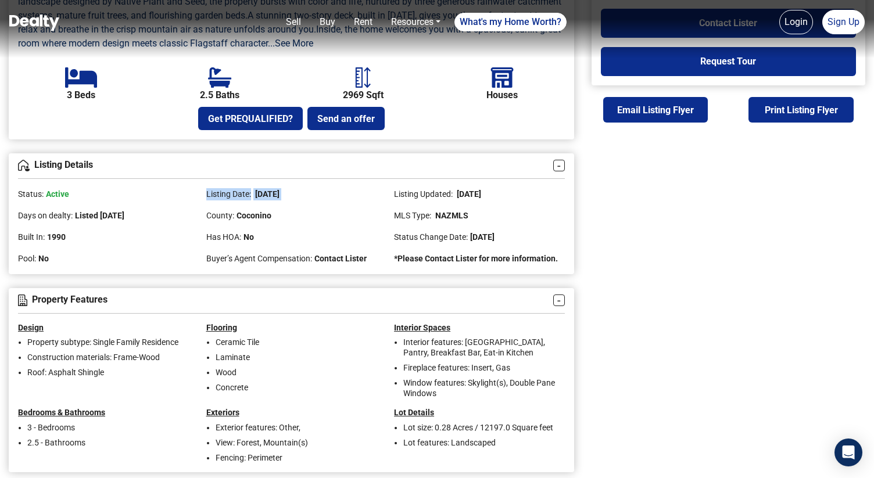
scroll to position [456, 0]
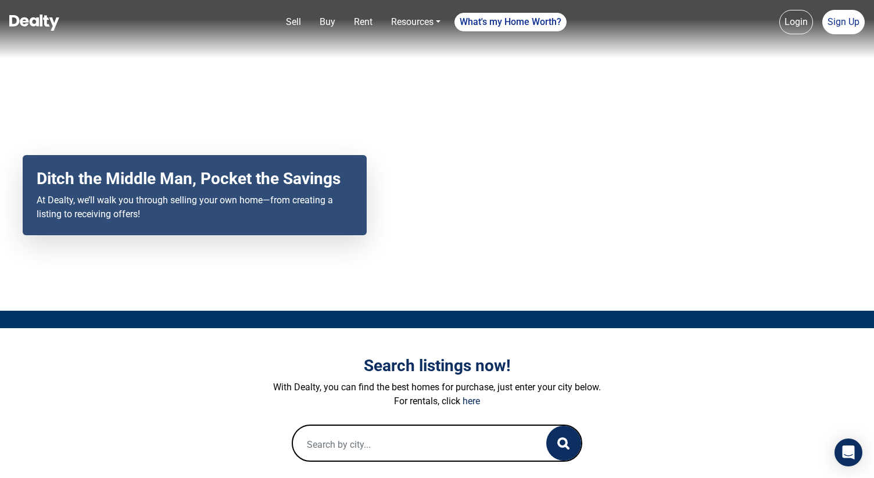
click at [339, 441] on input "text" at bounding box center [408, 444] width 230 height 37
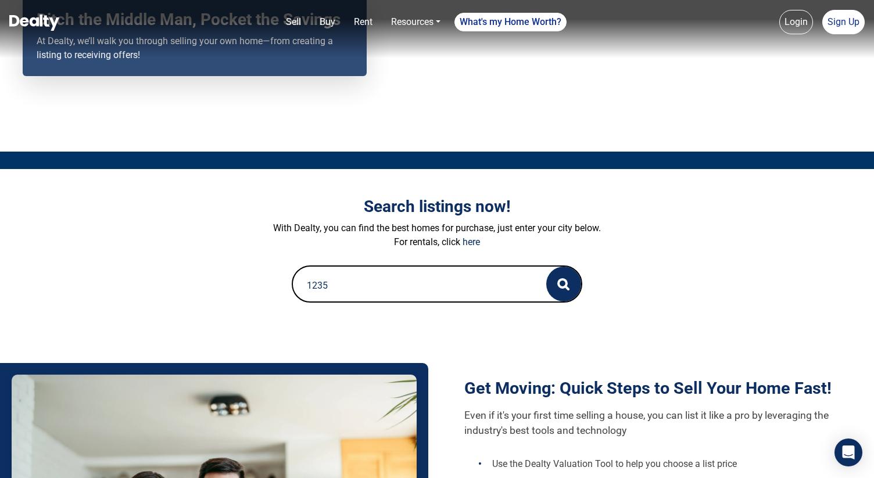
scroll to position [160, 0]
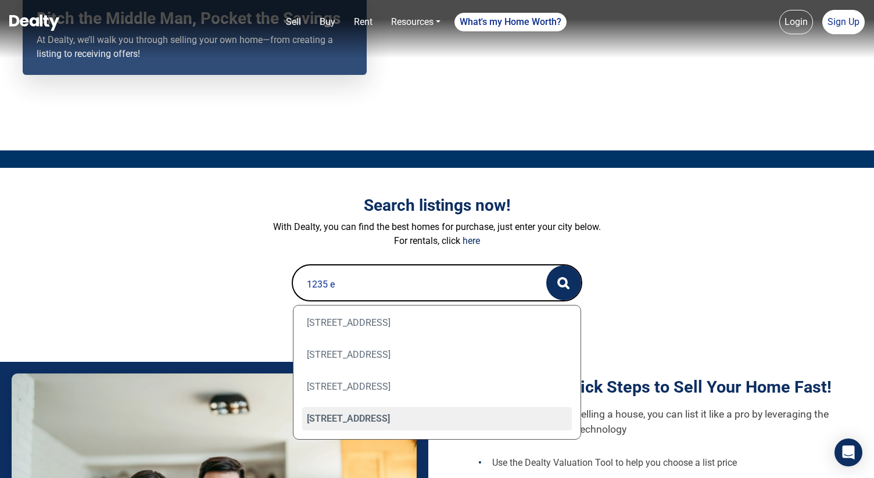
click at [385, 416] on div "[STREET_ADDRESS]" at bounding box center [437, 418] width 270 height 23
type input "[STREET_ADDRESS]"
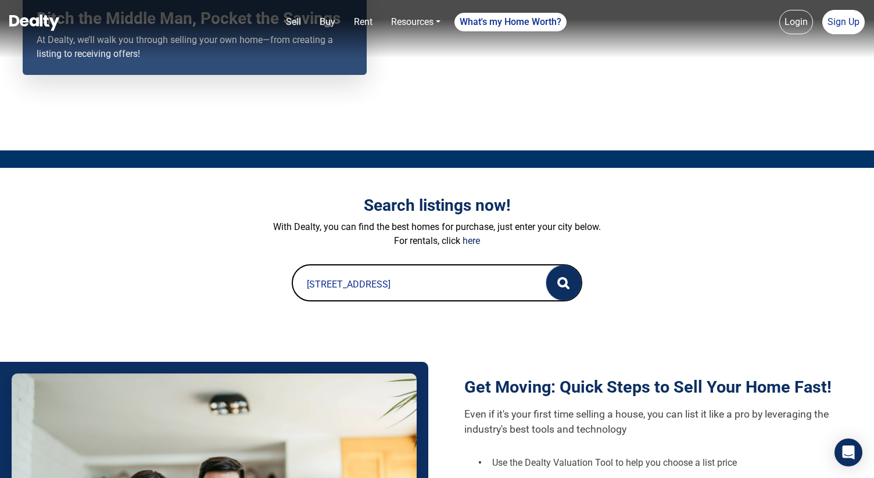
click at [571, 288] on button "button" at bounding box center [563, 283] width 35 height 35
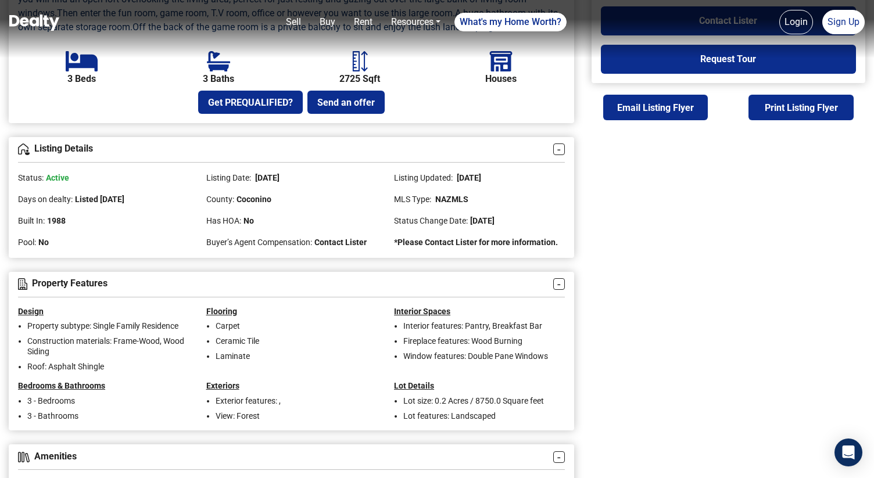
scroll to position [459, 0]
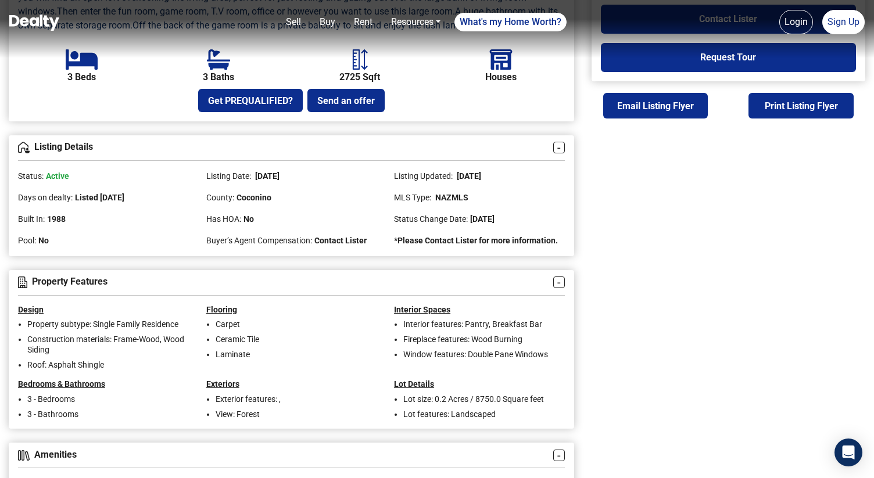
click at [495, 224] on span "May 09, 2025" at bounding box center [482, 218] width 24 height 9
click at [480, 181] on span "[DATE]" at bounding box center [468, 175] width 26 height 9
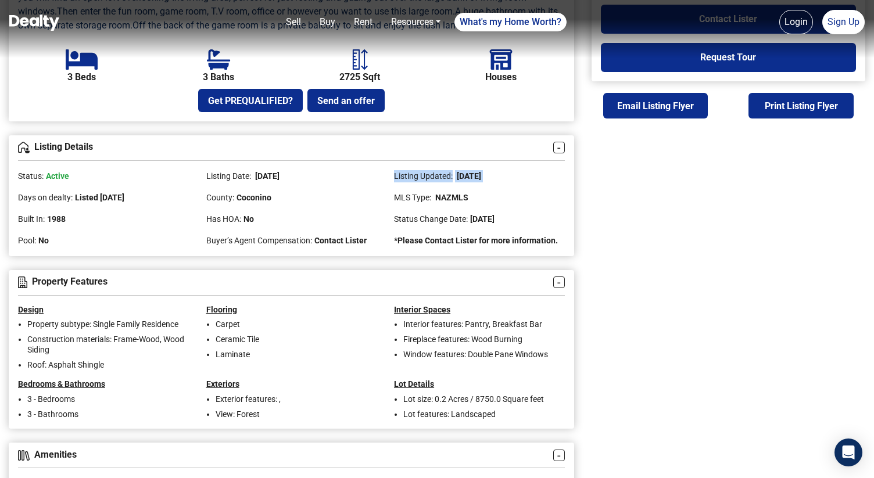
click at [480, 181] on span "[DATE]" at bounding box center [468, 175] width 26 height 9
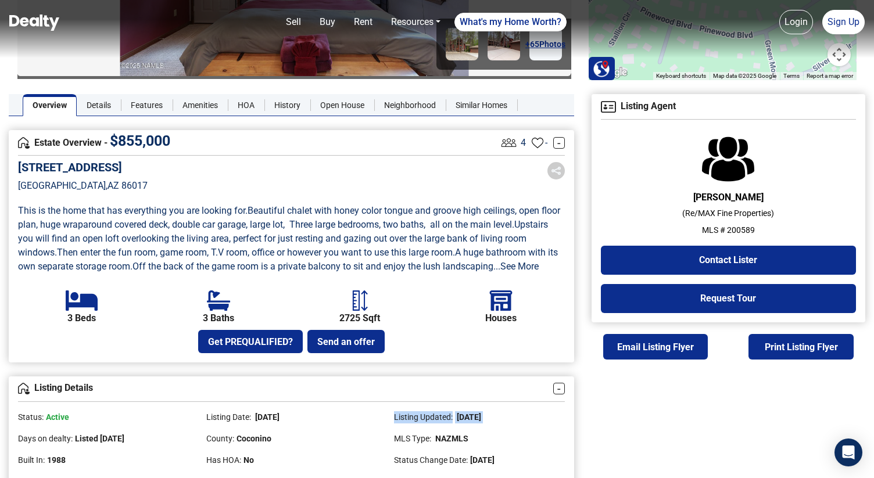
scroll to position [206, 0]
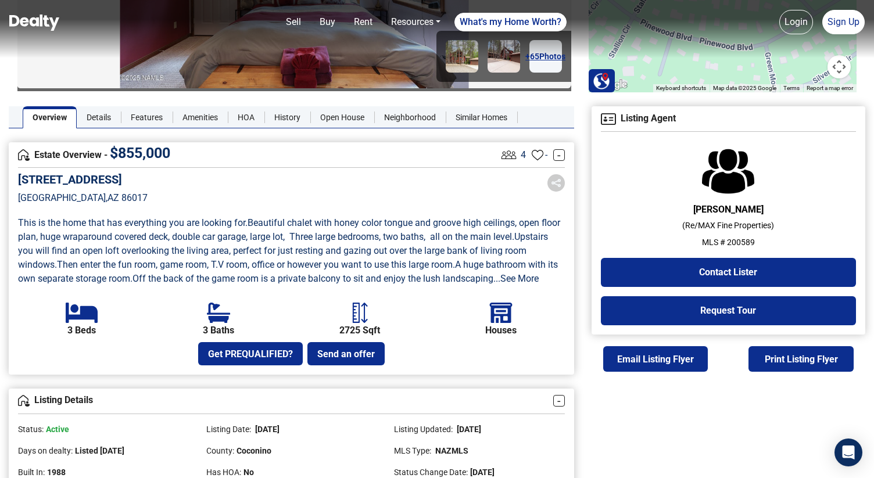
click at [746, 242] on p "MLS # 200589" at bounding box center [728, 243] width 255 height 12
copy p "200589"
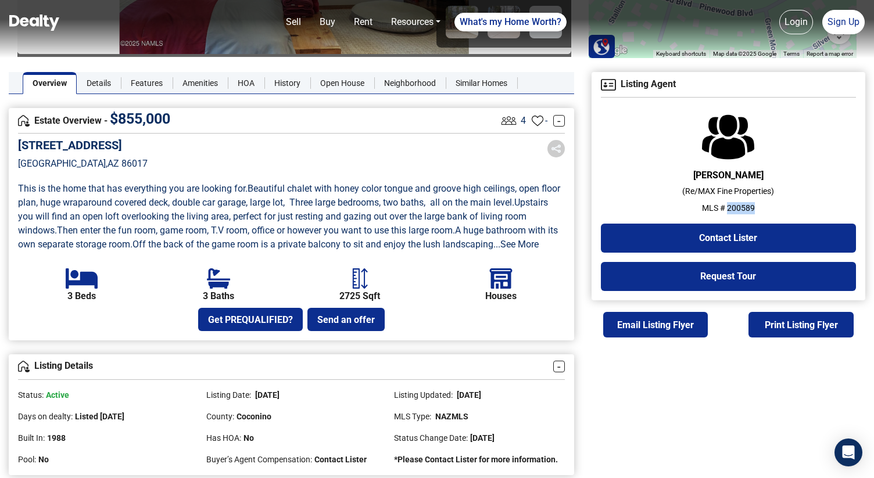
scroll to position [246, 0]
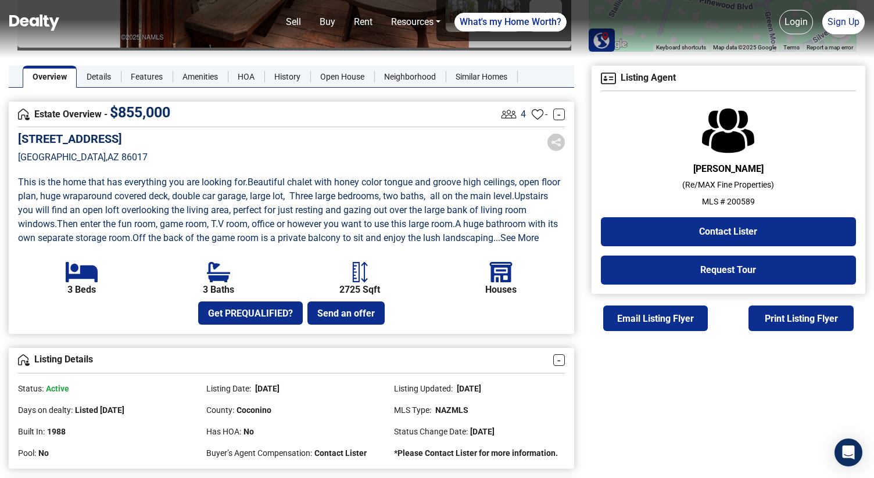
click at [68, 158] on p "Munds Park , AZ 86017" at bounding box center [83, 158] width 130 height 14
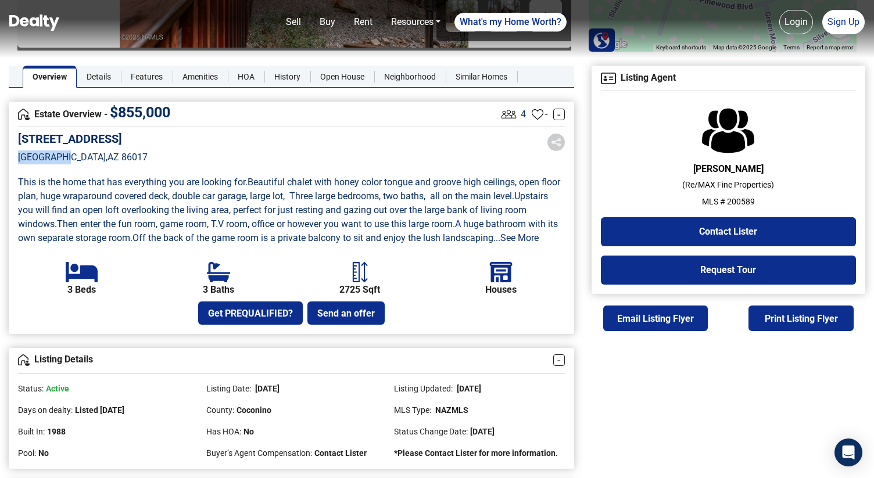
drag, startPoint x: 68, startPoint y: 158, endPoint x: 2, endPoint y: 163, distance: 66.5
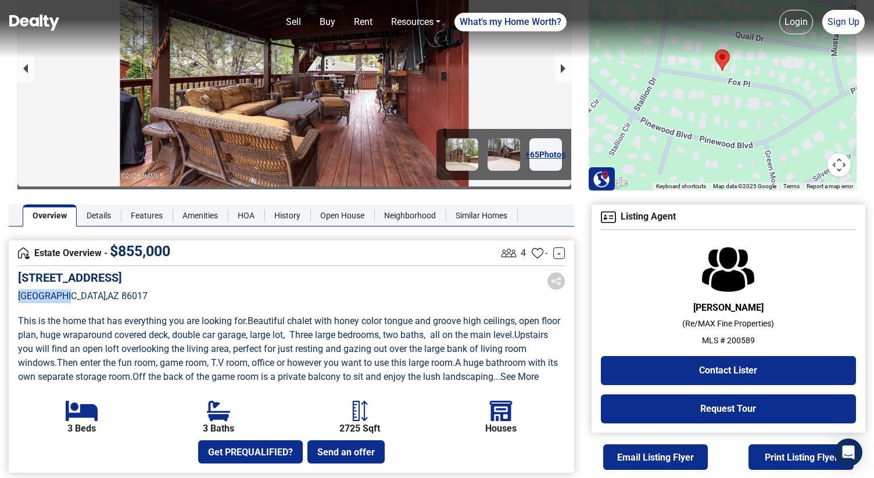
scroll to position [107, 0]
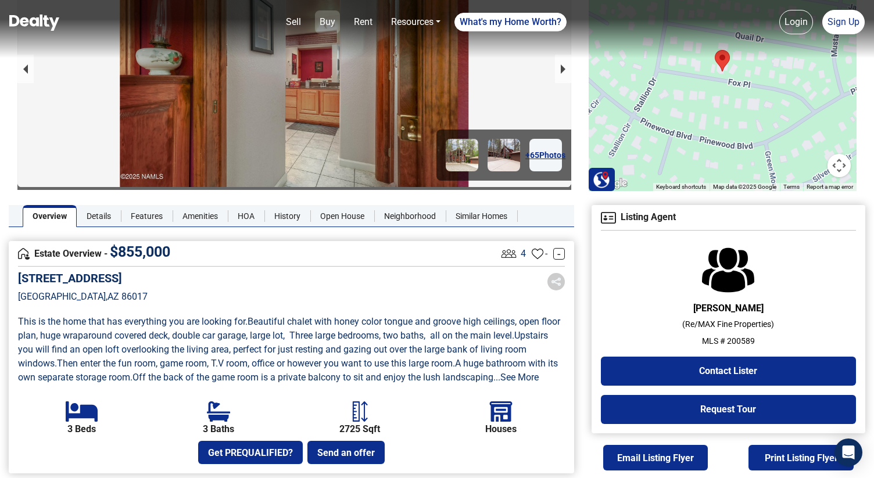
click at [324, 22] on link "Buy" at bounding box center [327, 21] width 25 height 23
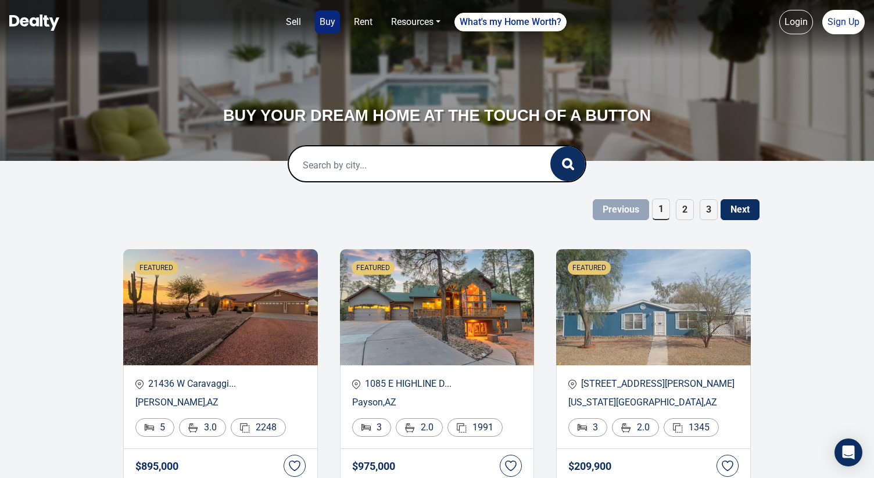
click at [358, 174] on input "text" at bounding box center [408, 164] width 238 height 37
click at [350, 209] on div "[GEOGRAPHIC_DATA], [GEOGRAPHIC_DATA], [GEOGRAPHIC_DATA]" at bounding box center [437, 210] width 278 height 37
type input "[GEOGRAPHIC_DATA], [GEOGRAPHIC_DATA], [GEOGRAPHIC_DATA]"
click at [564, 173] on button "button" at bounding box center [567, 163] width 35 height 35
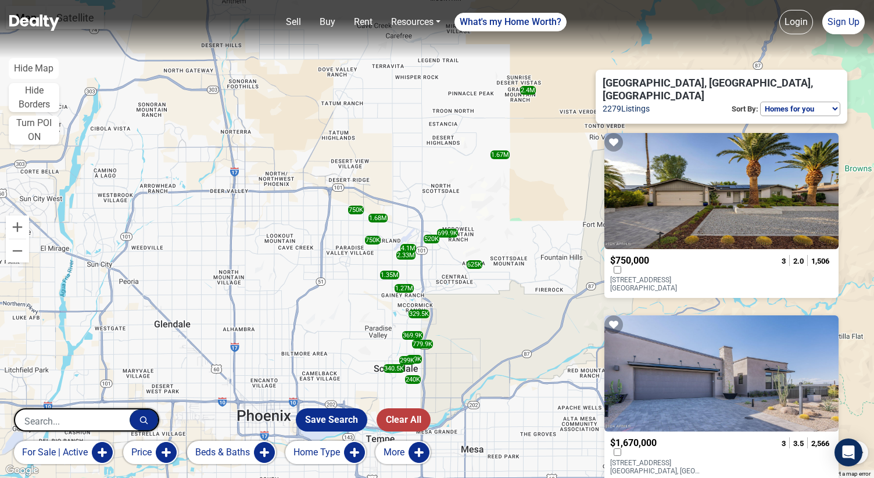
click at [776, 102] on select "Homes for you Price (Low to High) Price (High to Low) Newest" at bounding box center [800, 109] width 80 height 15
select select "newest"
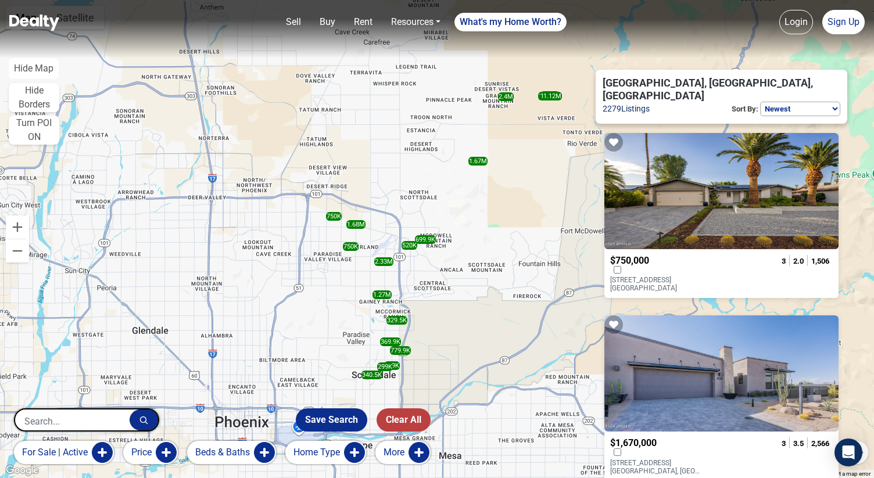
click at [676, 276] on p "5802 E GELDING Drive Scottsdale, AZ 85254" at bounding box center [657, 284] width 94 height 16
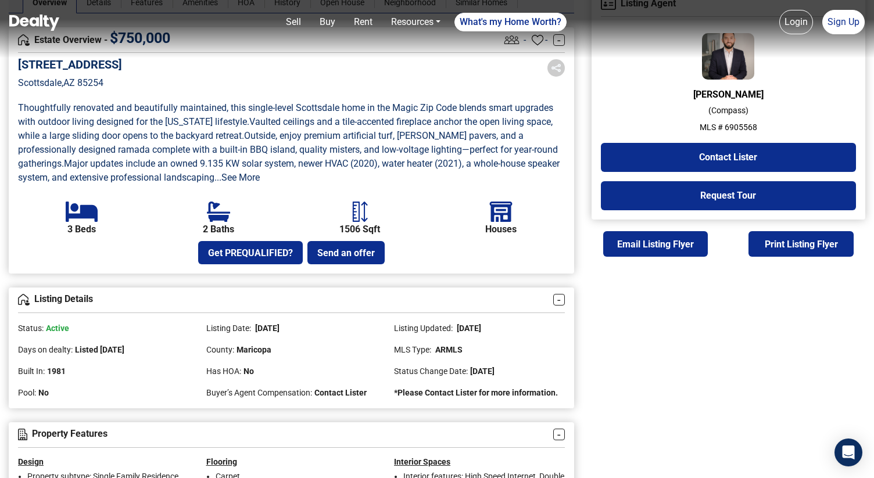
scroll to position [330, 0]
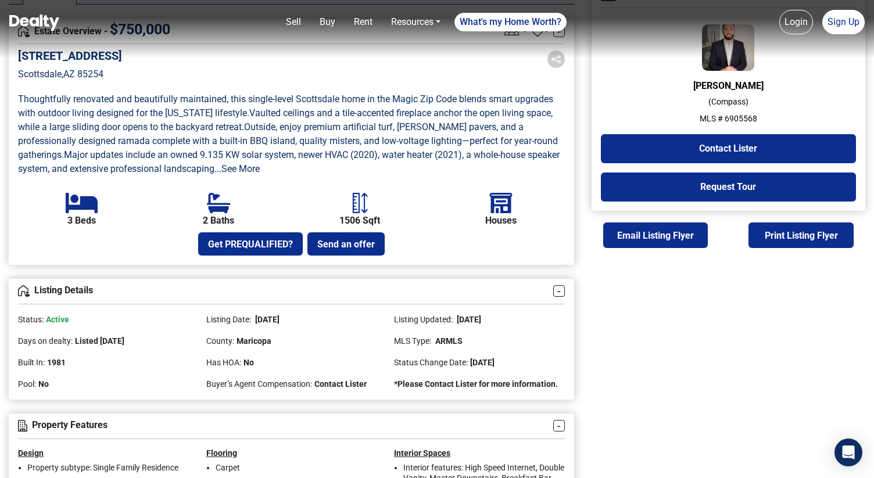
click at [495, 360] on span "[DATE]" at bounding box center [482, 362] width 24 height 9
click at [489, 360] on span "[DATE]" at bounding box center [482, 362] width 24 height 9
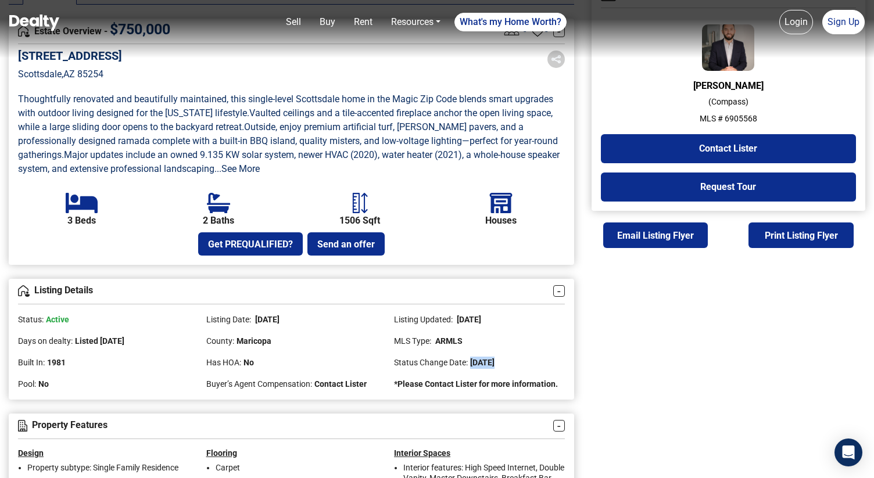
click at [489, 360] on span "[DATE]" at bounding box center [482, 362] width 24 height 9
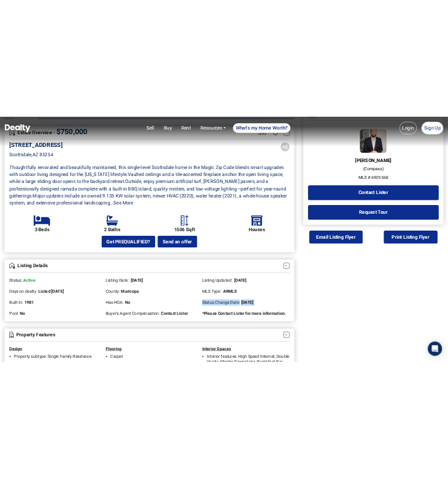
scroll to position [351, 0]
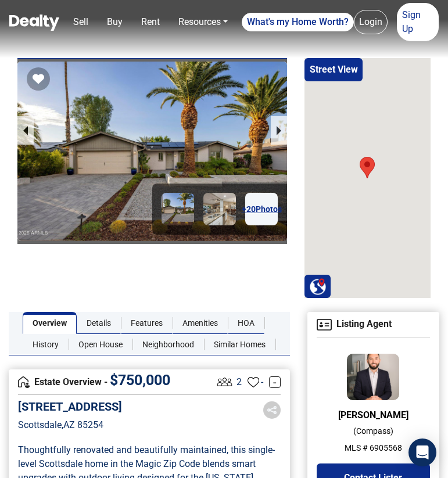
scroll to position [220, 0]
